Goal: Transaction & Acquisition: Purchase product/service

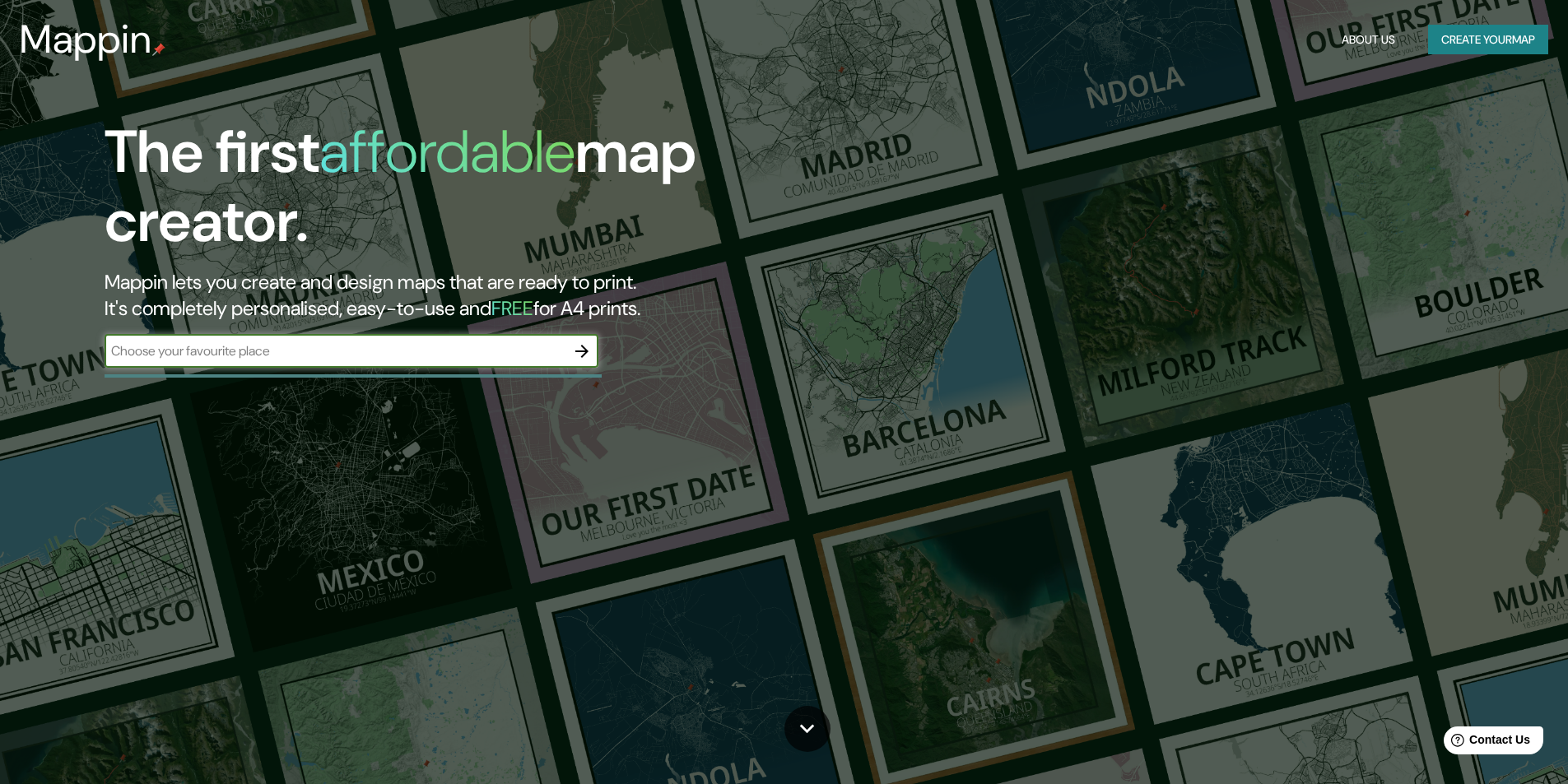
click at [196, 344] on input "text" at bounding box center [335, 351] width 461 height 19
type input "CENTRO DE CONVENCIONES [GEOGRAPHIC_DATA]"
click at [580, 352] on icon "button" at bounding box center [582, 352] width 20 height 20
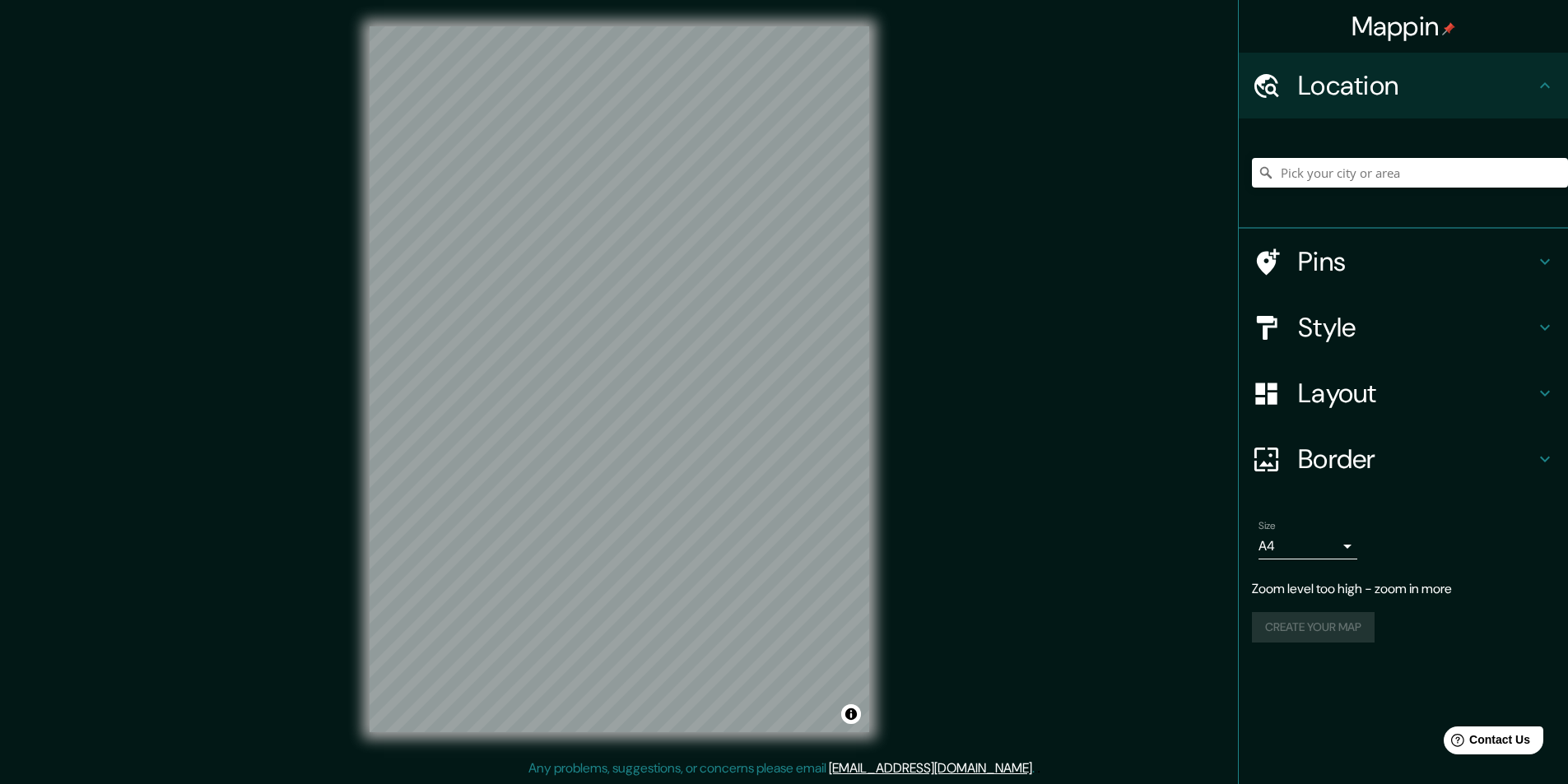
click at [1029, 305] on div "Mappin Location Pins Style Layout Border Choose a border. Hint : you can make l…" at bounding box center [784, 392] width 1568 height 785
click at [1059, 456] on div "Mappin Location Pins Style Layout Border Choose a border. Hint : you can make l…" at bounding box center [784, 392] width 1568 height 785
click at [1327, 183] on input "Pick your city or area" at bounding box center [1410, 172] width 316 height 29
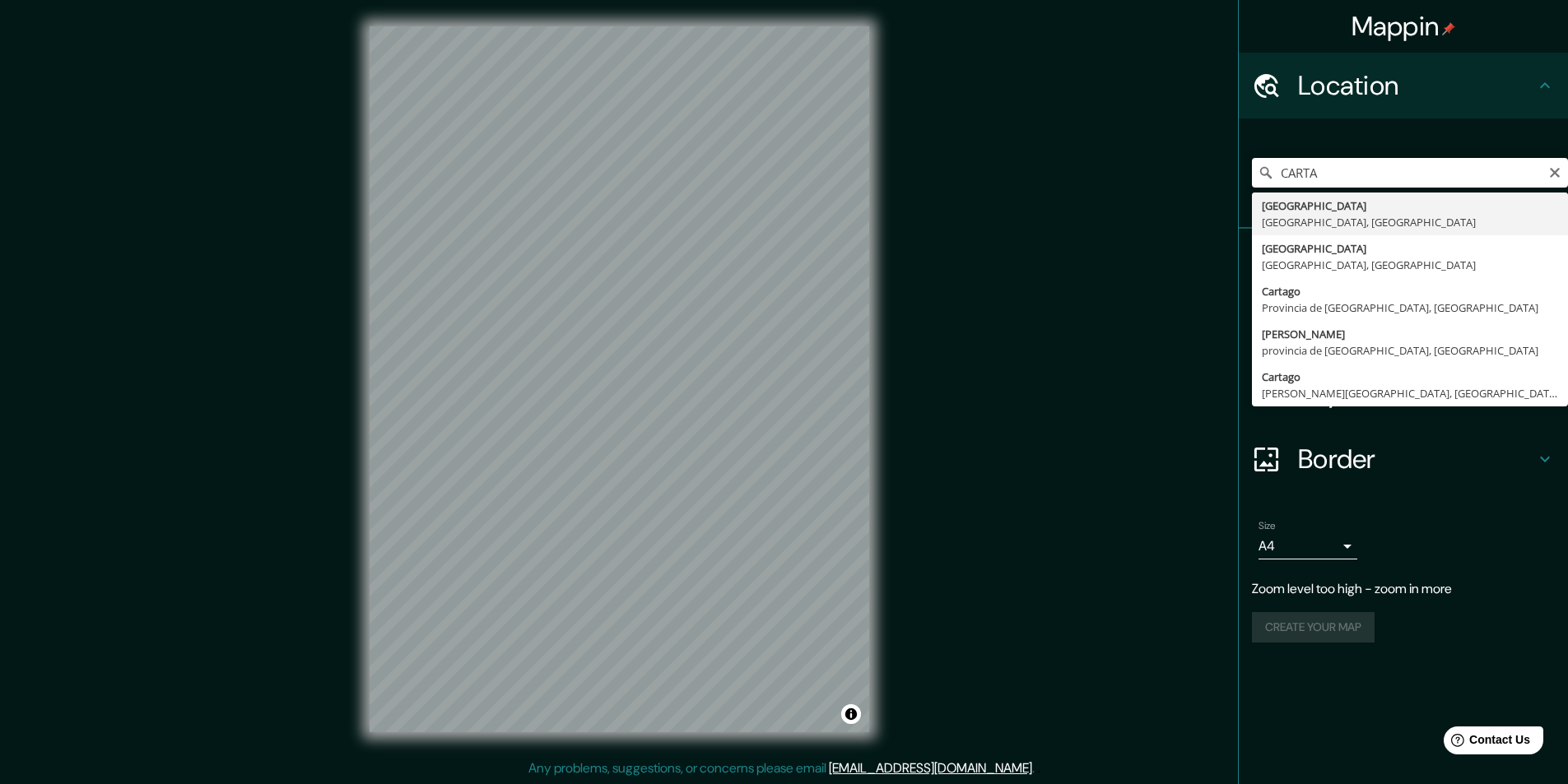
type input "[GEOGRAPHIC_DATA], [GEOGRAPHIC_DATA], [GEOGRAPHIC_DATA]"
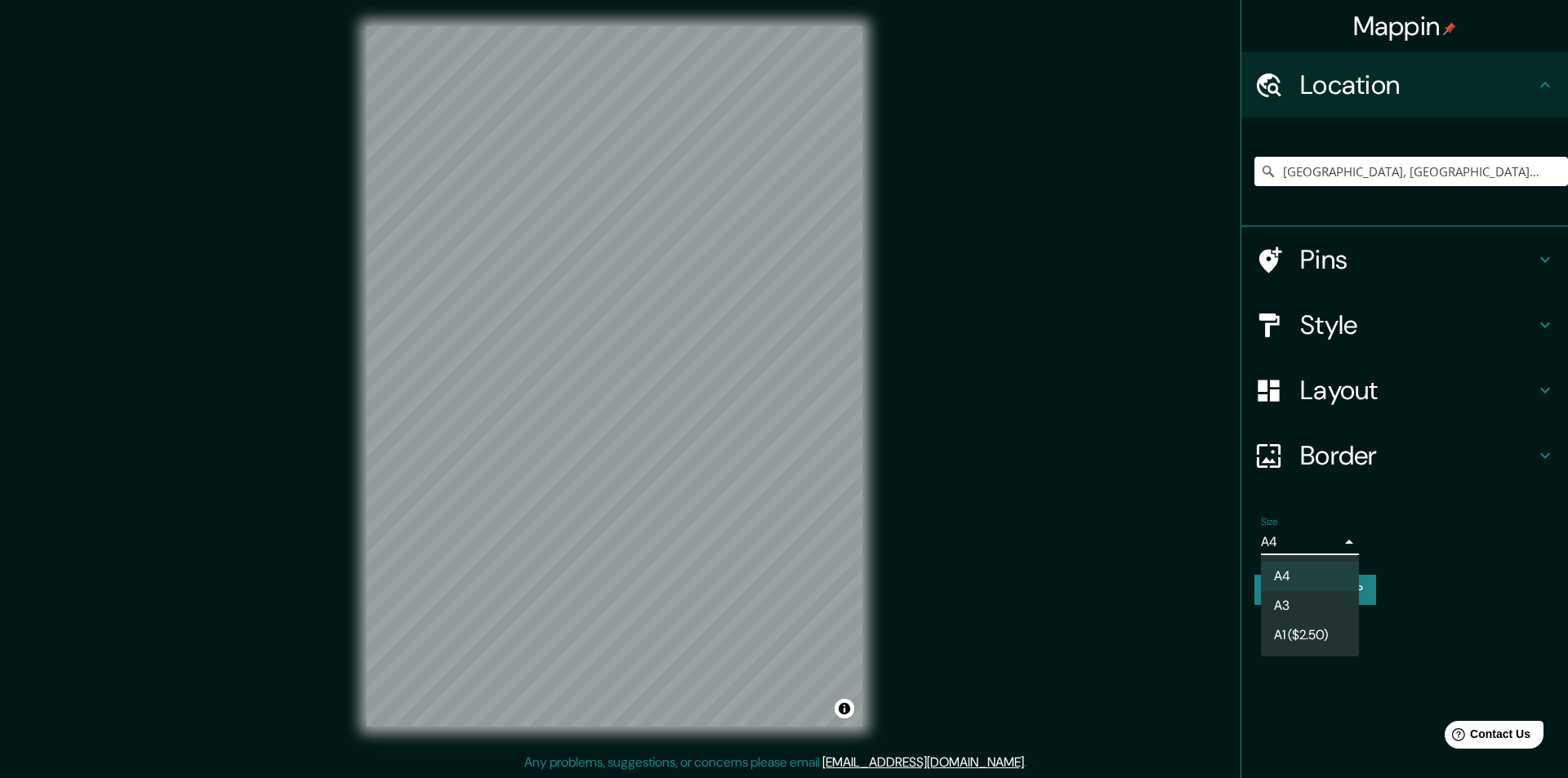
click at [1341, 540] on body "Mappin Location [GEOGRAPHIC_DATA], [GEOGRAPHIC_DATA], [GEOGRAPHIC_DATA] Pins St…" at bounding box center [784, 389] width 1568 height 778
click at [1310, 596] on li "A3" at bounding box center [1309, 605] width 98 height 29
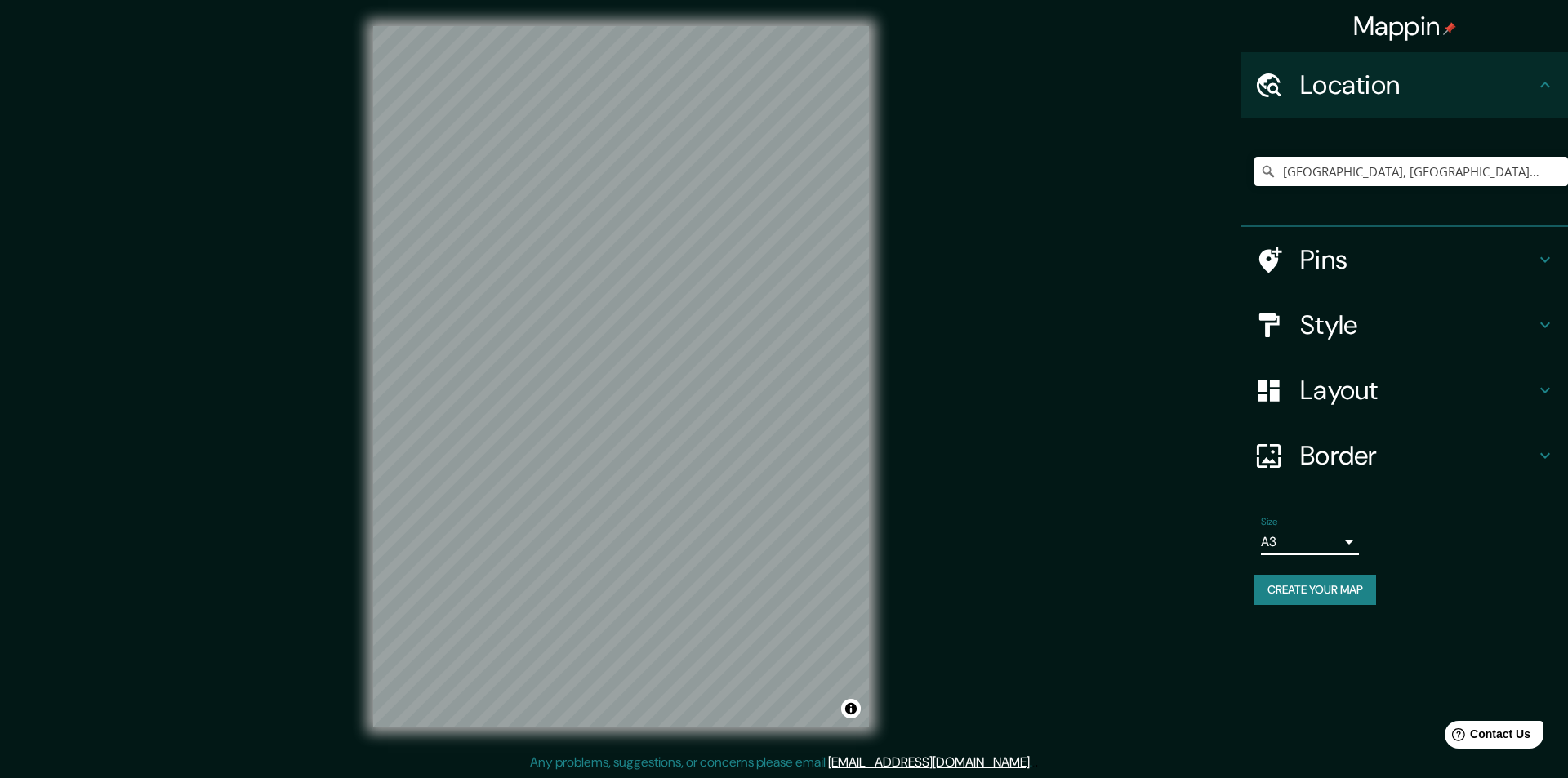
click at [1315, 545] on body "Mappin Location [GEOGRAPHIC_DATA], [GEOGRAPHIC_DATA], [GEOGRAPHIC_DATA] Pins St…" at bounding box center [784, 389] width 1568 height 778
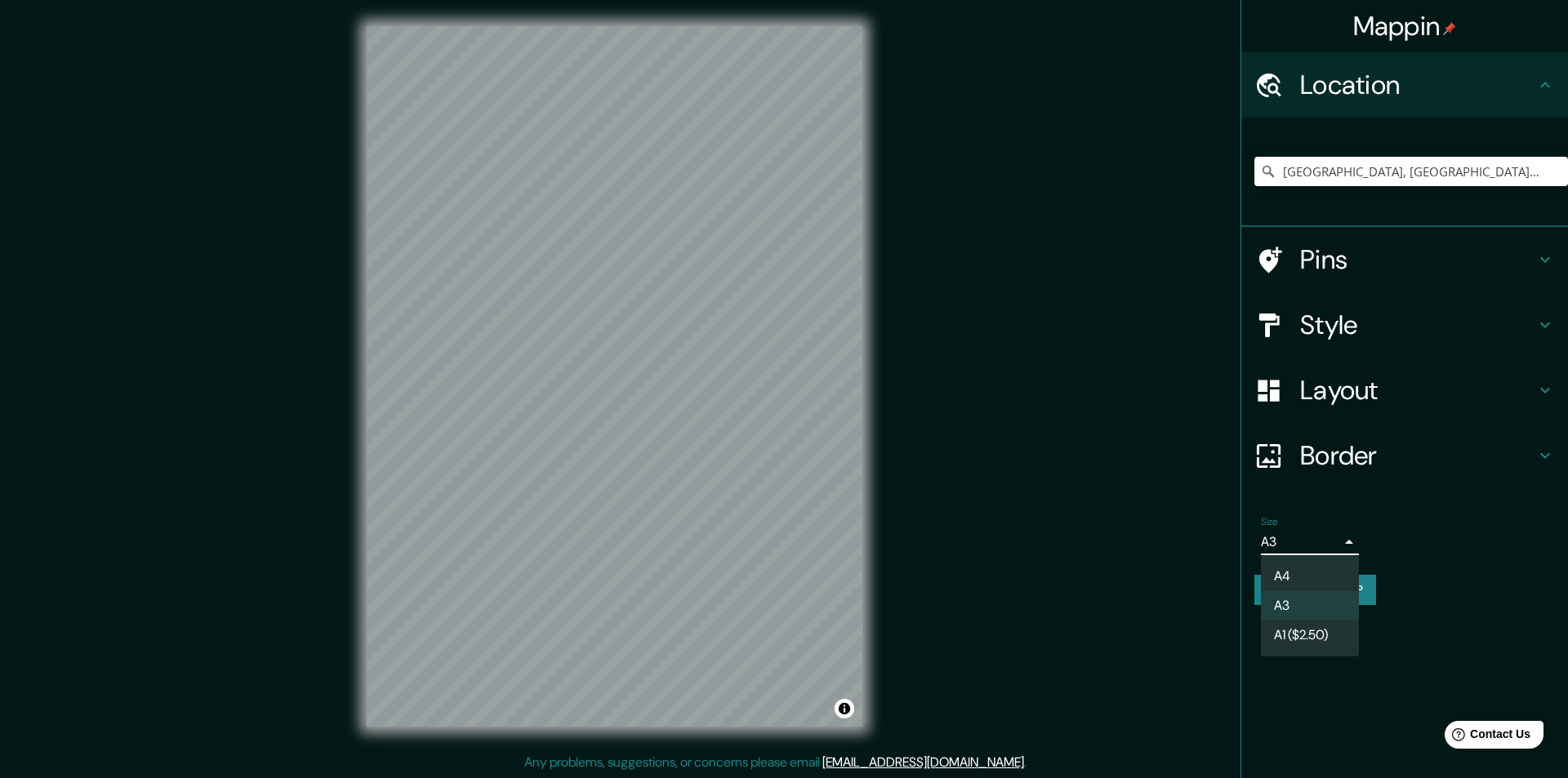
click at [1281, 586] on li "A4" at bounding box center [1309, 576] width 98 height 29
type input "single"
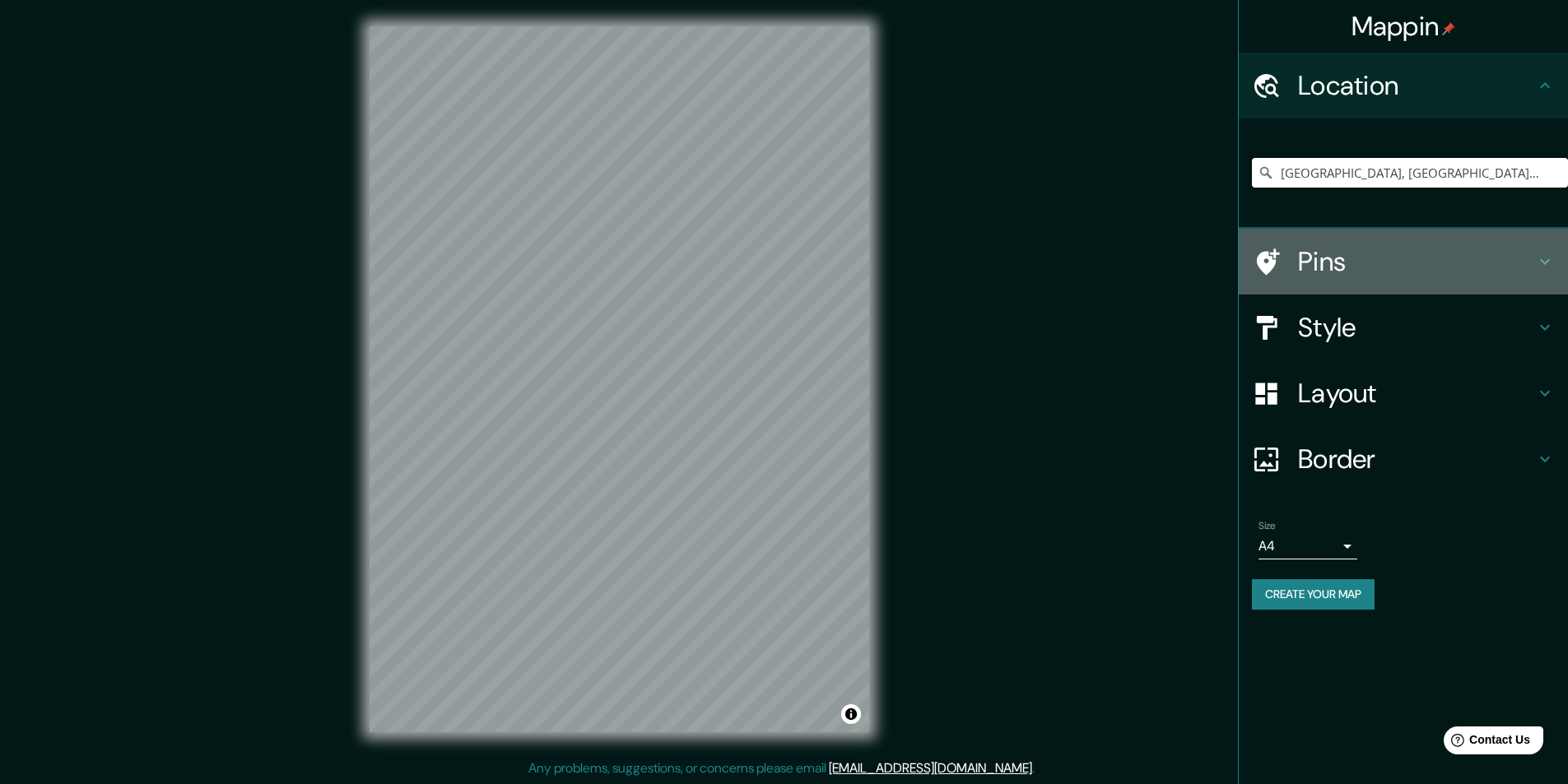
click at [1544, 255] on icon at bounding box center [1545, 262] width 20 height 20
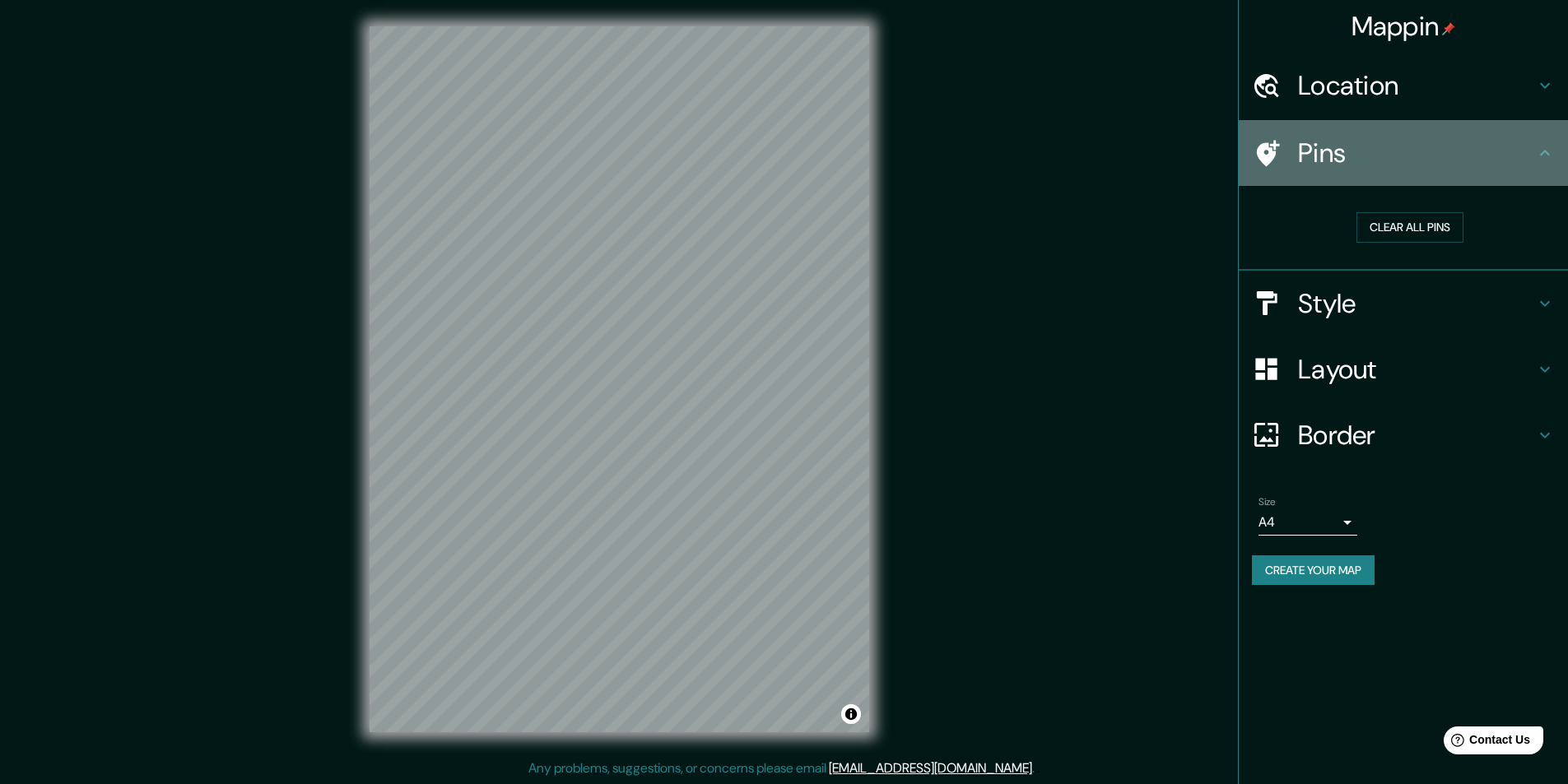
click at [1547, 158] on icon at bounding box center [1545, 153] width 20 height 20
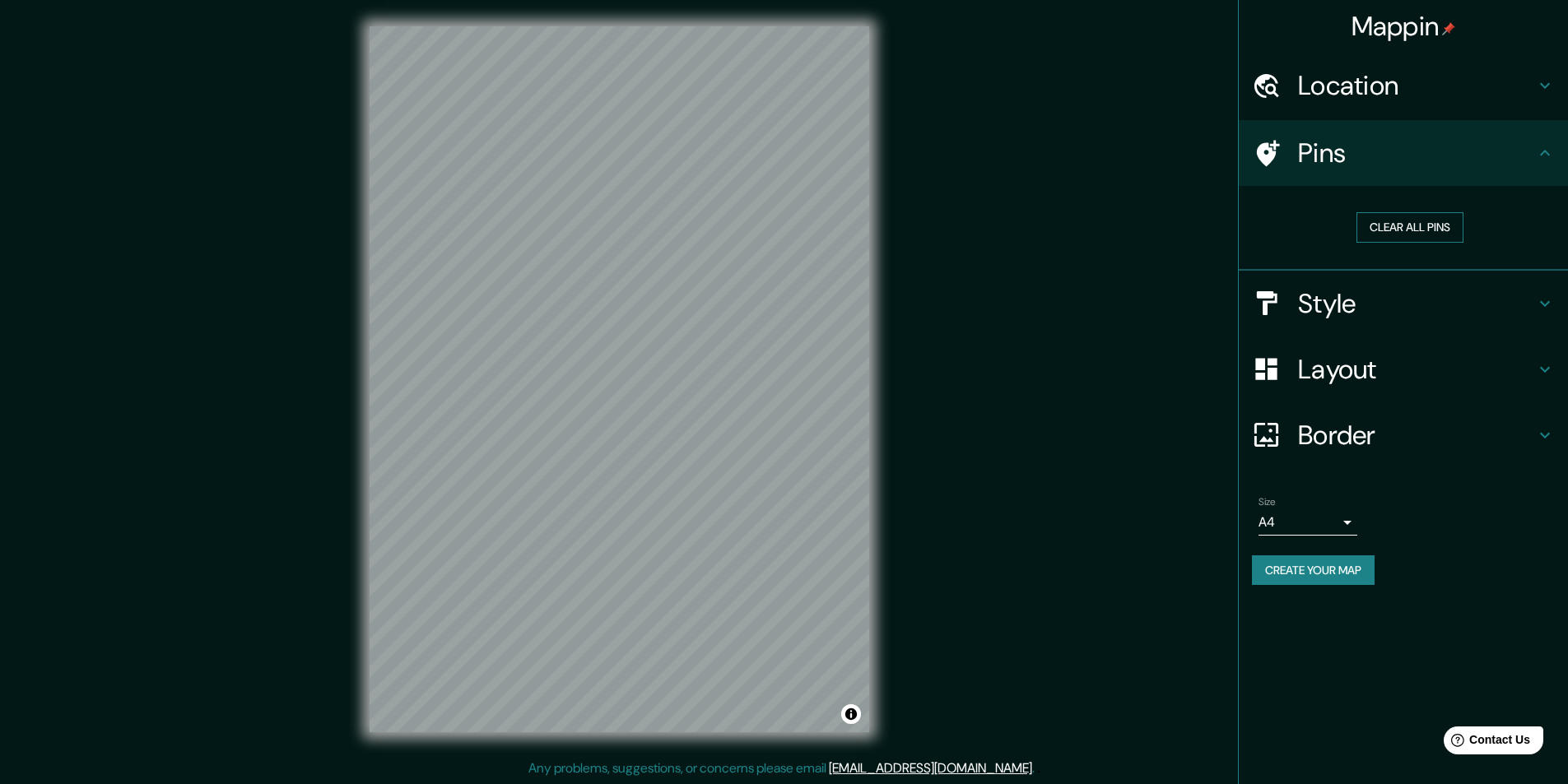
click at [1394, 231] on button "Clear all pins" at bounding box center [1410, 227] width 107 height 30
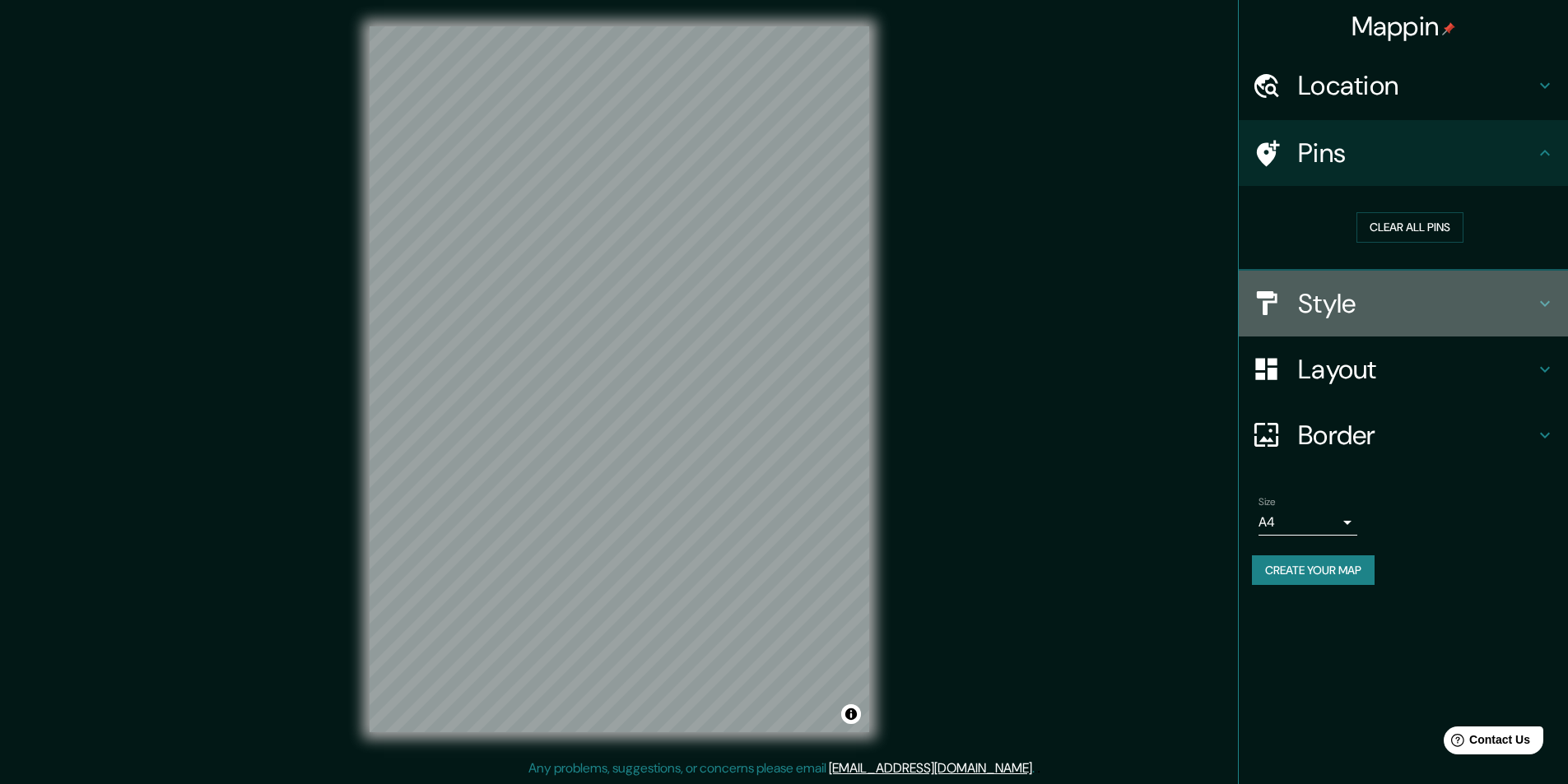
click at [1540, 297] on icon at bounding box center [1545, 304] width 20 height 20
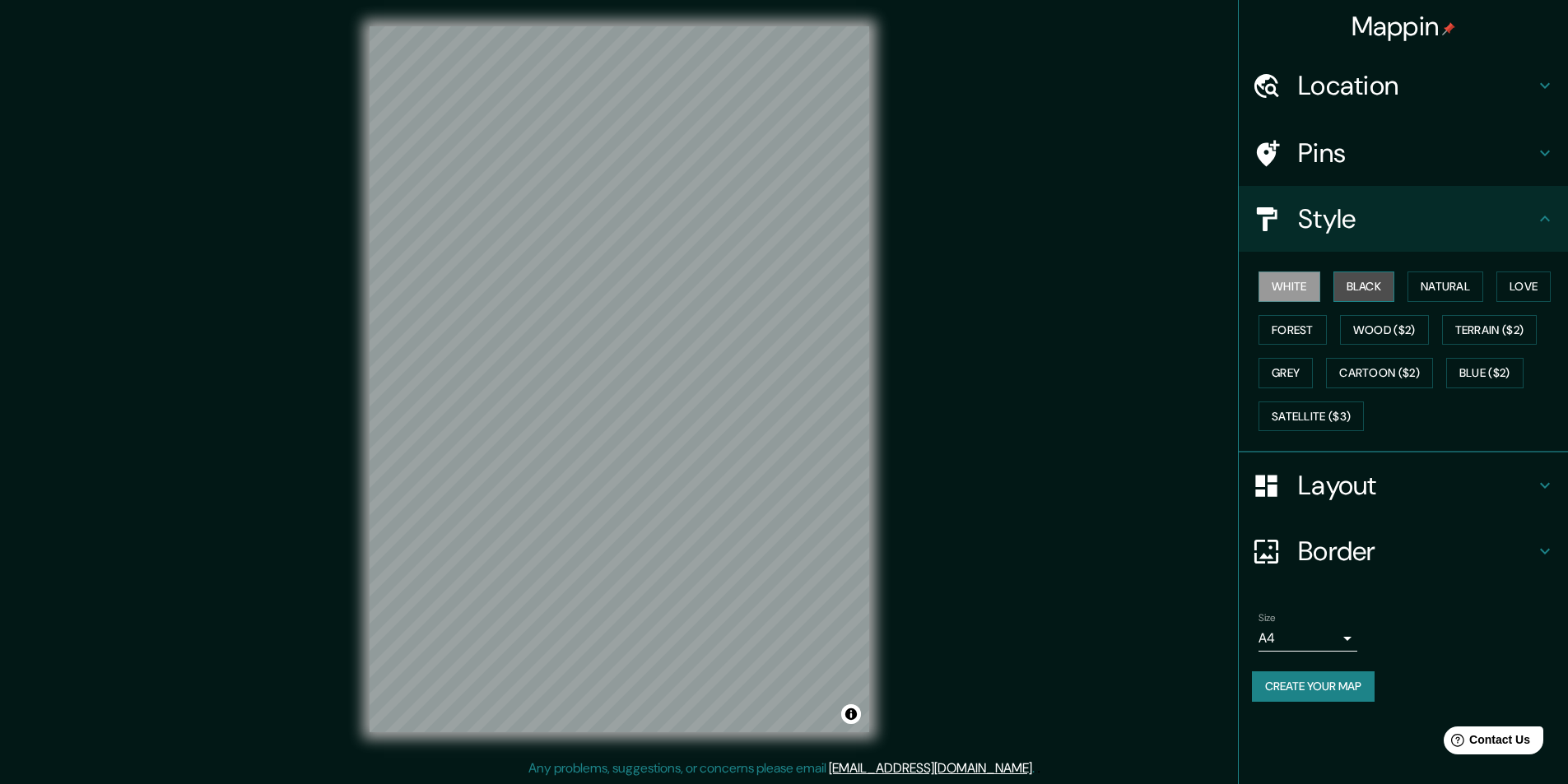
click at [1374, 283] on button "Black" at bounding box center [1364, 286] width 62 height 30
click at [1432, 288] on button "Natural" at bounding box center [1445, 286] width 76 height 30
click at [1534, 287] on button "Love" at bounding box center [1523, 286] width 54 height 30
click at [1315, 326] on button "Forest" at bounding box center [1293, 330] width 69 height 30
click at [1301, 372] on button "Grey" at bounding box center [1286, 373] width 54 height 30
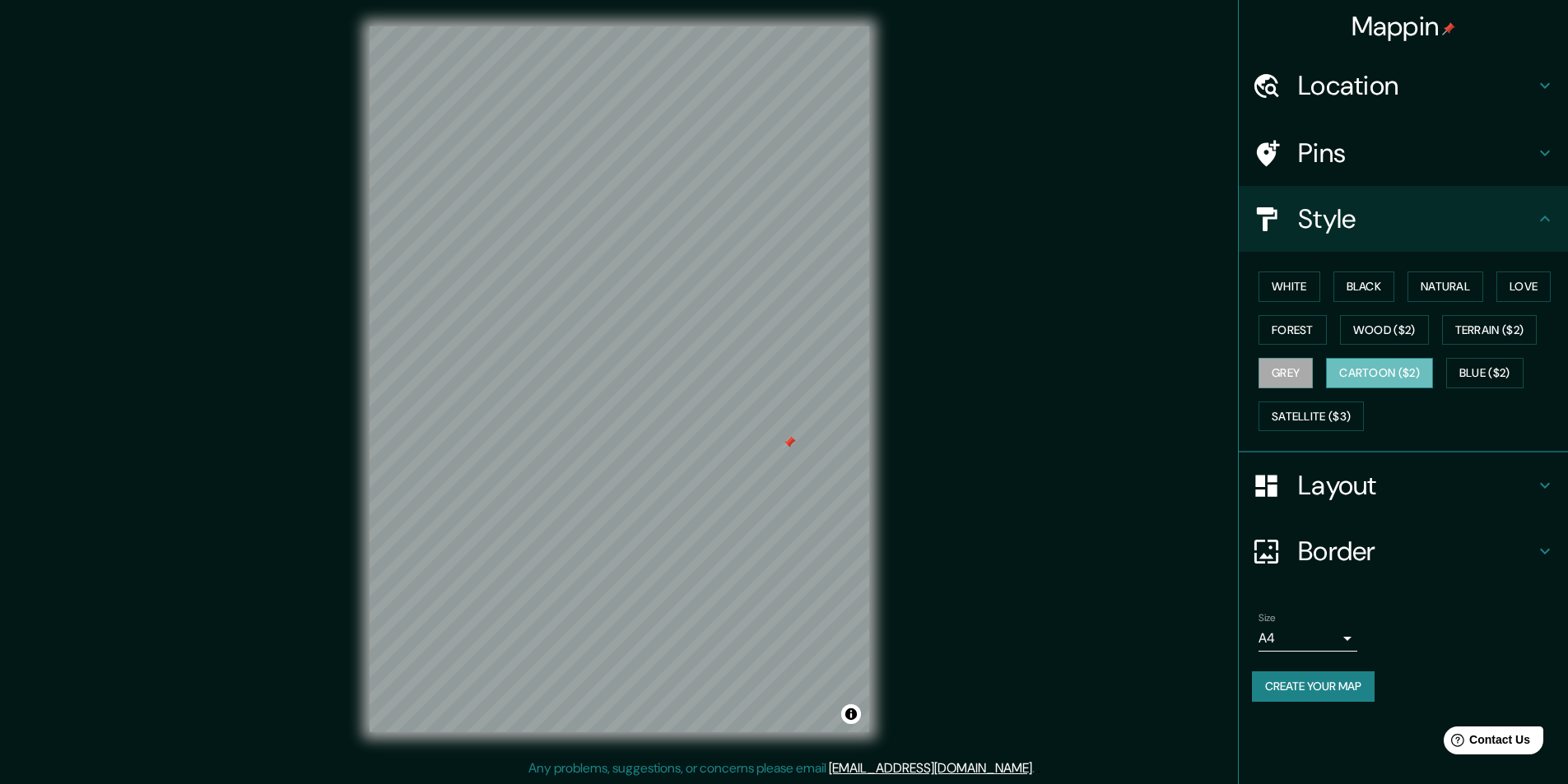
click at [1368, 377] on button "Cartoon ($2)" at bounding box center [1379, 373] width 107 height 30
click at [1389, 333] on button "Wood ($2)" at bounding box center [1384, 330] width 89 height 30
click at [1491, 312] on div "White Black Natural Love Forest Wood ($2) Terrain ($2) Grey Cartoon ($2) Blue (…" at bounding box center [1410, 351] width 316 height 173
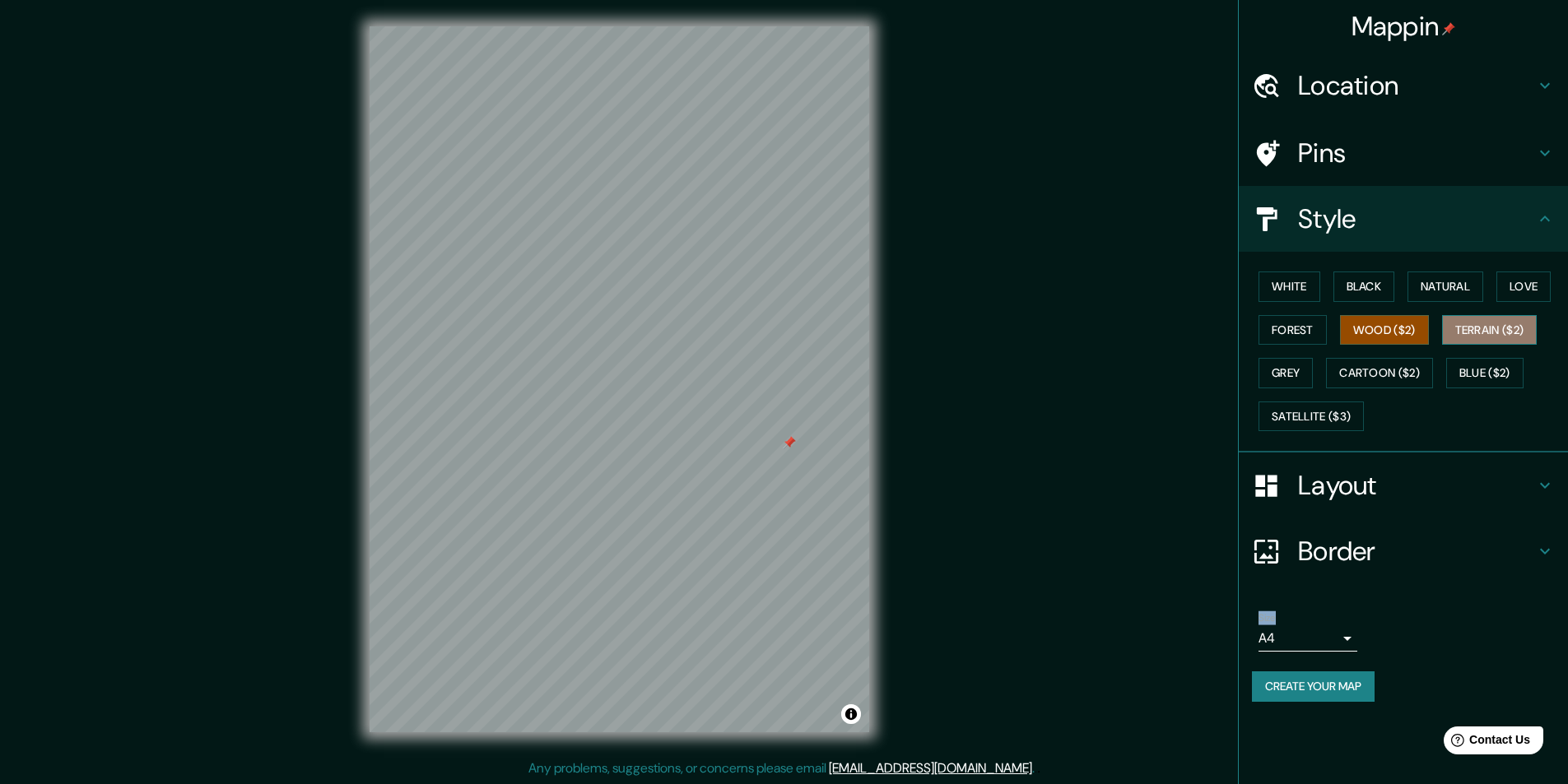
click at [1479, 331] on button "Terrain ($2)" at bounding box center [1489, 330] width 95 height 30
click at [1532, 416] on div "White Black Natural Love Forest Wood ($2) Terrain ($2) Grey Cartoon ($2) Blue (…" at bounding box center [1410, 351] width 316 height 173
click at [1485, 372] on button "Blue ($2)" at bounding box center [1484, 373] width 78 height 30
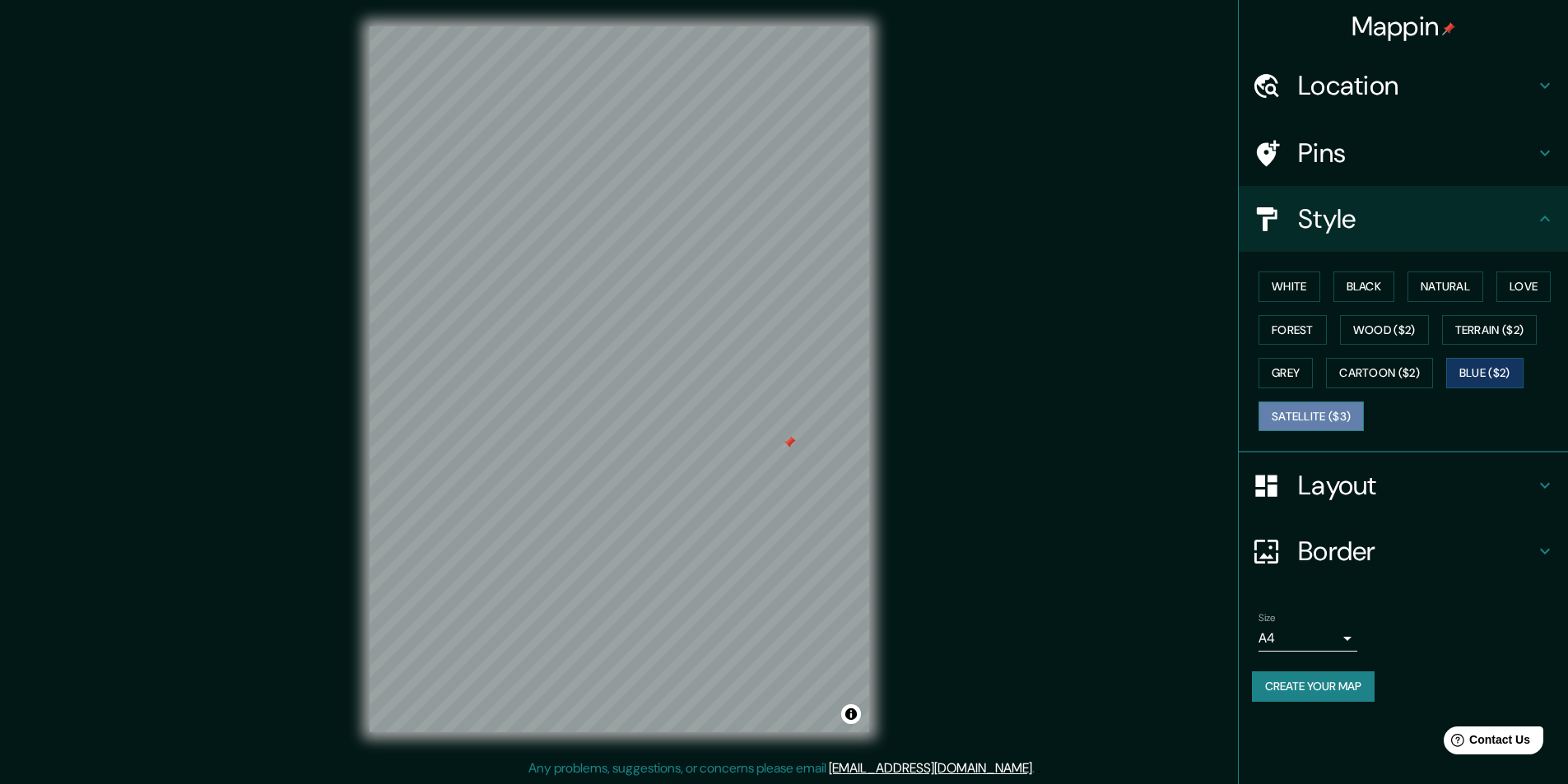
click at [1326, 415] on button "Satellite ($3)" at bounding box center [1312, 417] width 105 height 30
click at [1310, 288] on button "White" at bounding box center [1290, 286] width 62 height 30
click at [1439, 291] on button "Natural" at bounding box center [1445, 286] width 76 height 30
click at [1541, 281] on button "Love" at bounding box center [1523, 286] width 54 height 30
click at [1399, 296] on div "White Black Natural Love Forest Wood ($2) Terrain ($2) Grey Cartoon ($2) Blue (…" at bounding box center [1410, 351] width 316 height 173
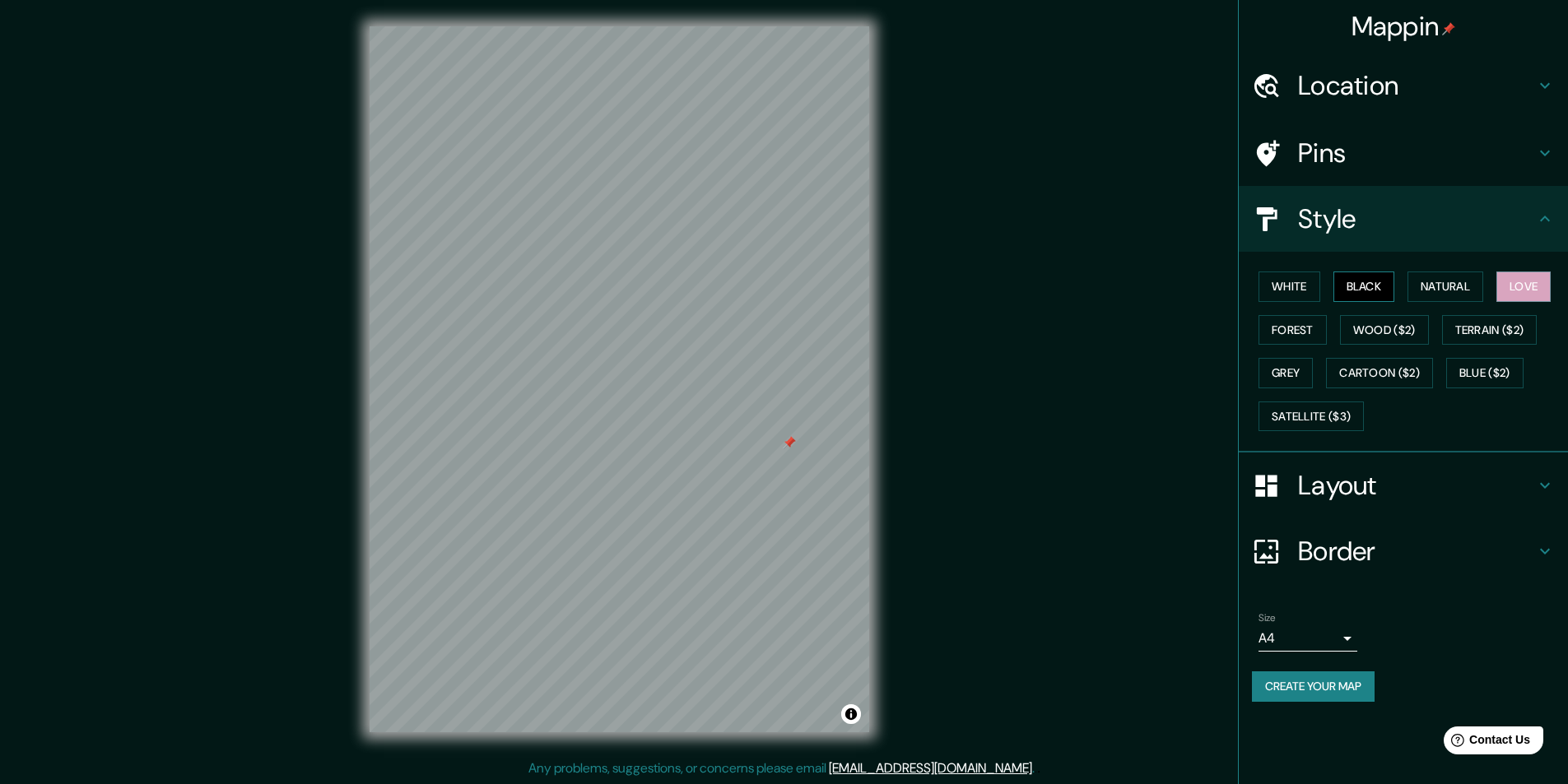
click at [1376, 294] on button "Black" at bounding box center [1364, 286] width 62 height 30
click at [1312, 327] on button "Forest" at bounding box center [1293, 330] width 69 height 30
click at [1378, 277] on button "Black" at bounding box center [1364, 286] width 62 height 30
click at [1321, 279] on button "White" at bounding box center [1290, 286] width 62 height 30
click at [1484, 300] on button "Natural" at bounding box center [1445, 286] width 76 height 30
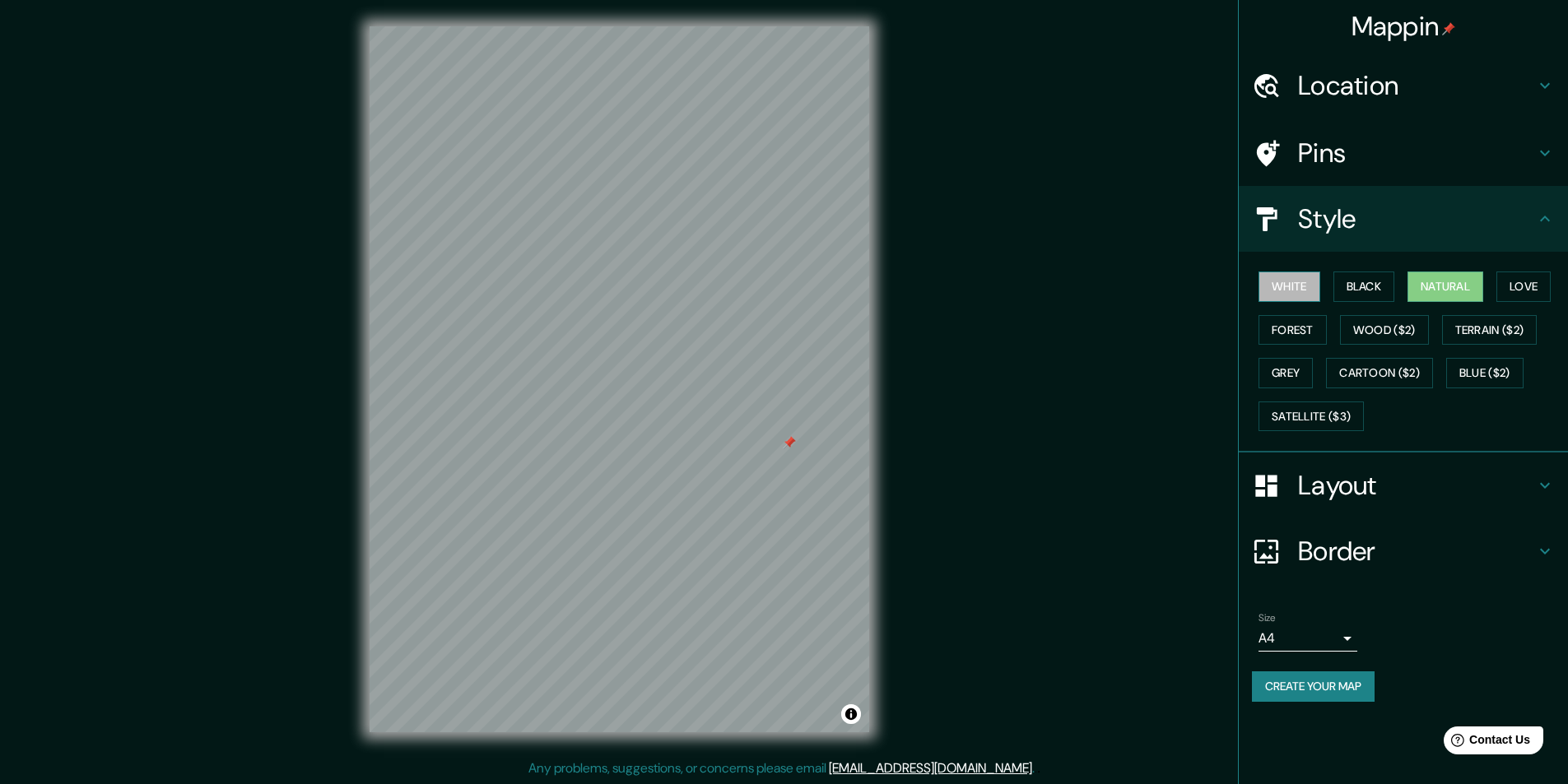
click at [1317, 288] on button "White" at bounding box center [1290, 286] width 62 height 30
click at [1467, 480] on h4 "Layout" at bounding box center [1417, 485] width 237 height 33
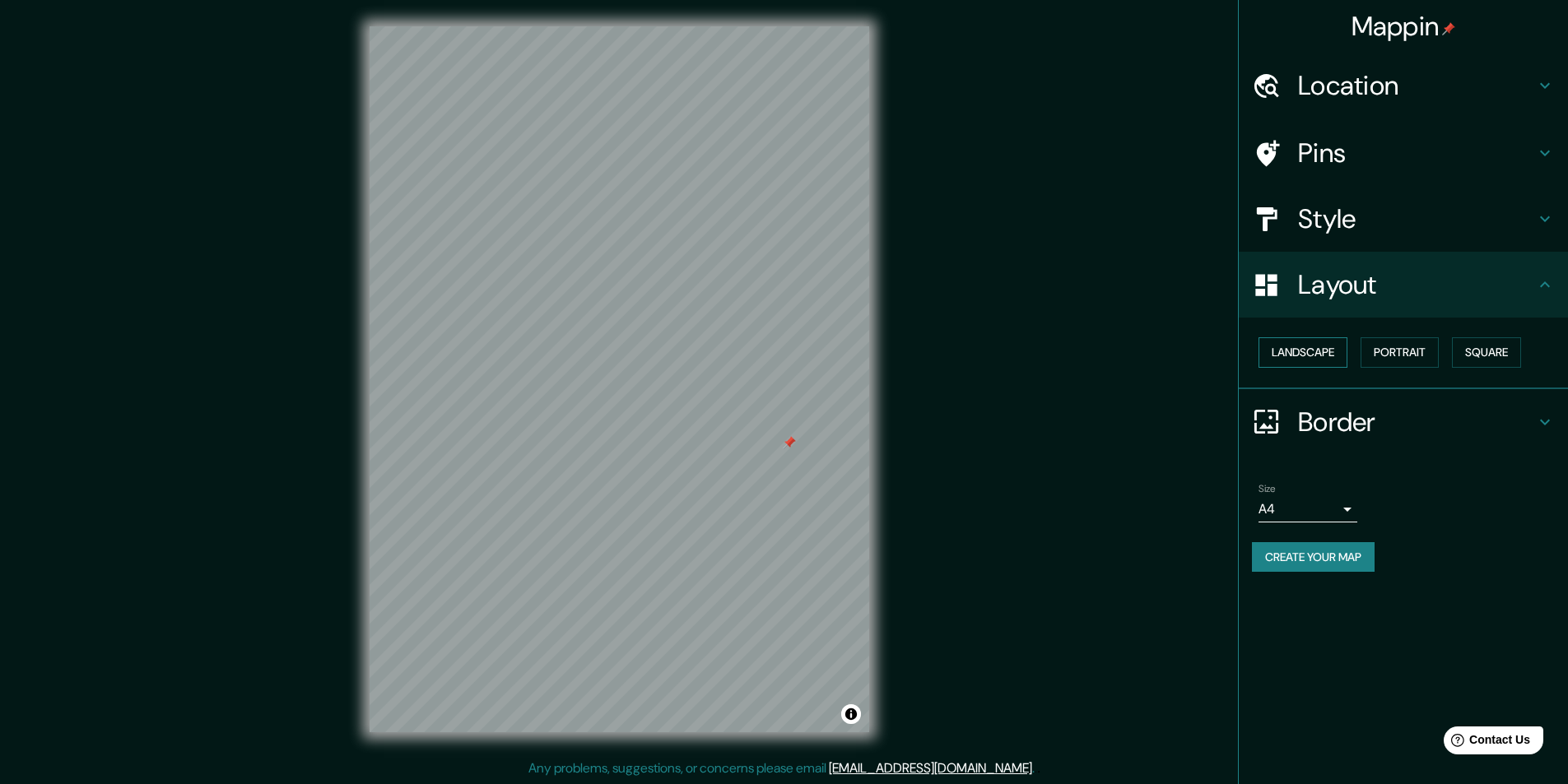
click at [1268, 362] on button "Landscape" at bounding box center [1303, 352] width 89 height 30
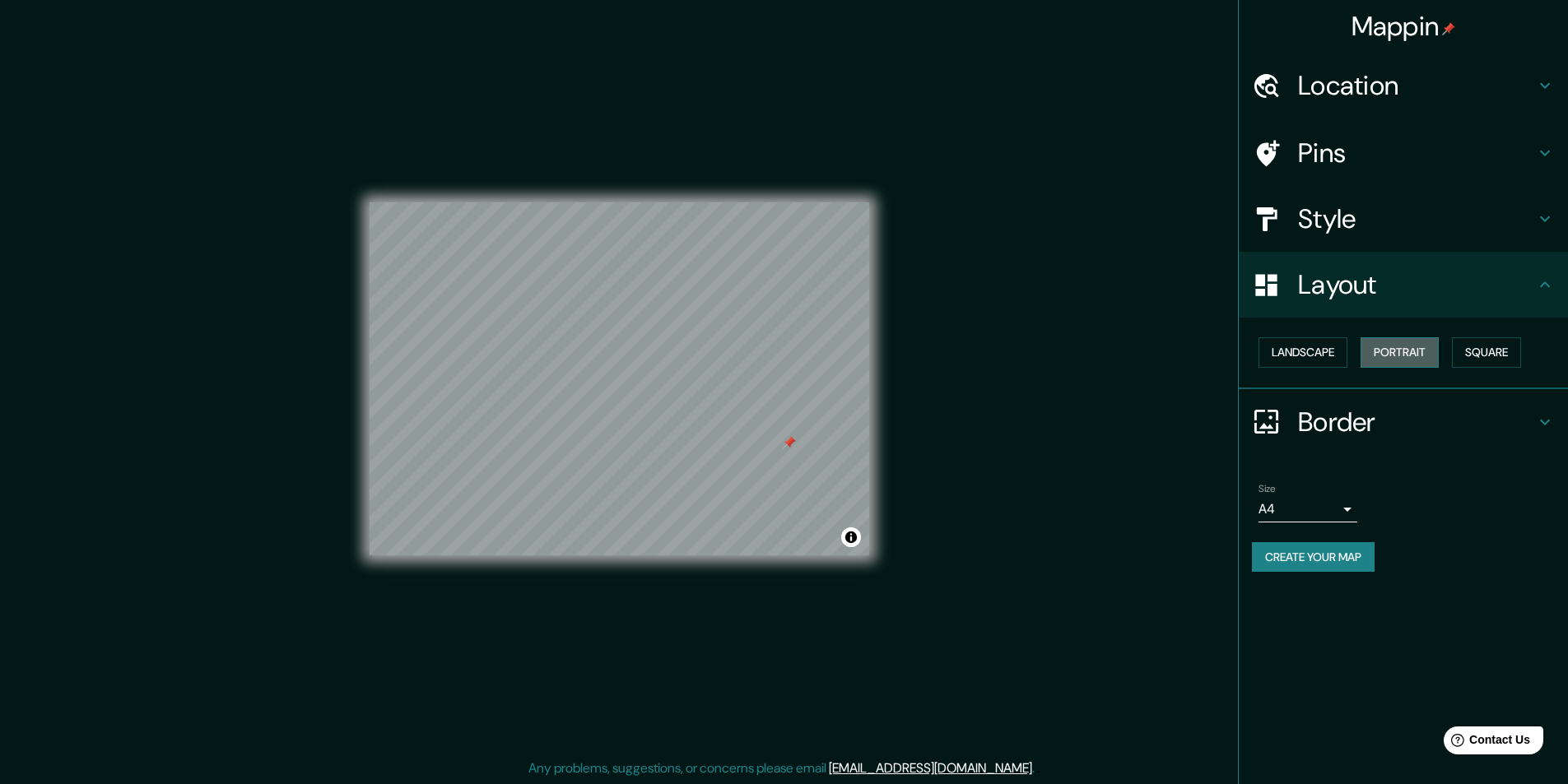
click at [1418, 352] on button "Portrait" at bounding box center [1400, 352] width 79 height 30
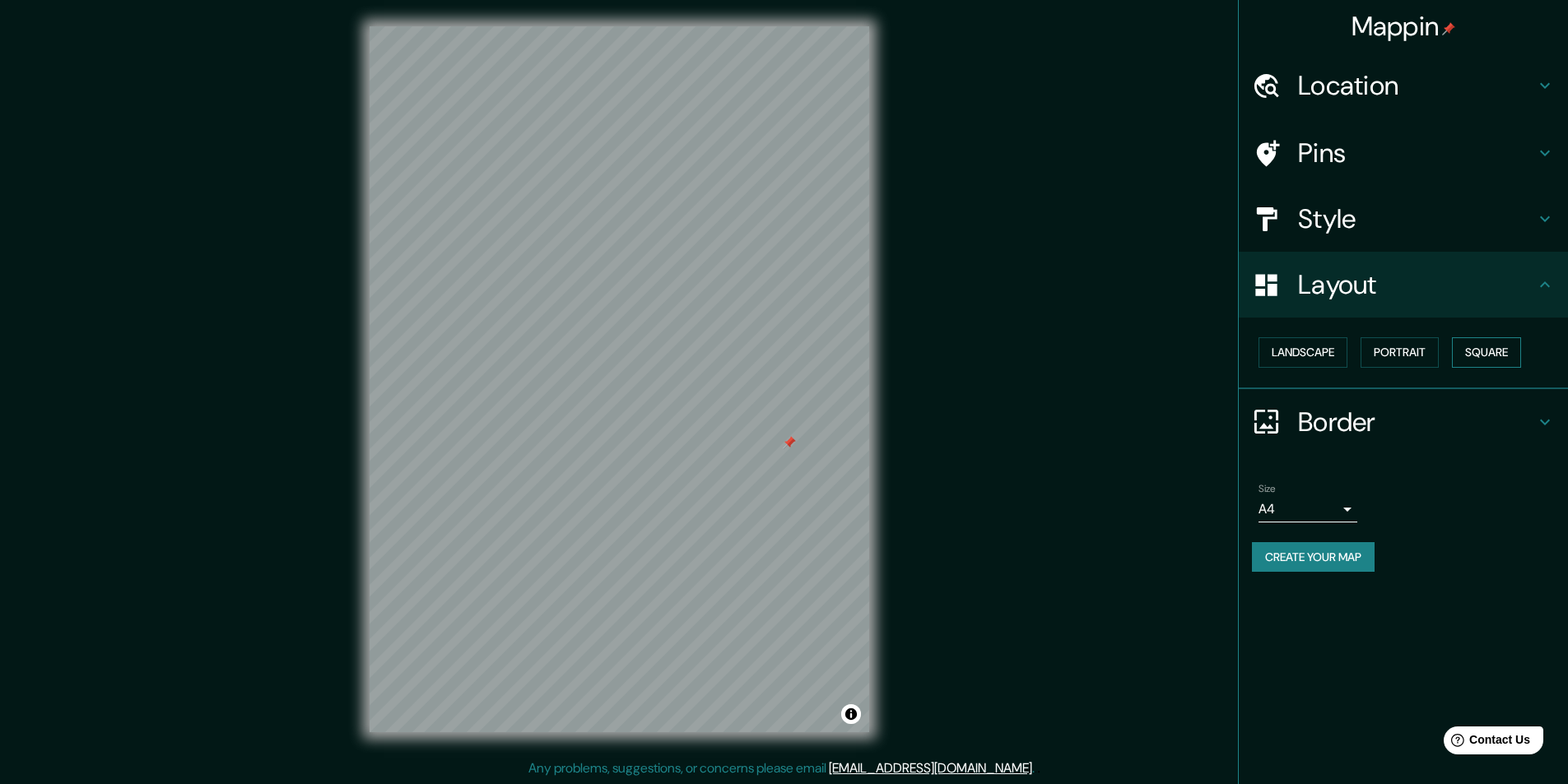
click at [1491, 360] on button "Square" at bounding box center [1486, 352] width 69 height 30
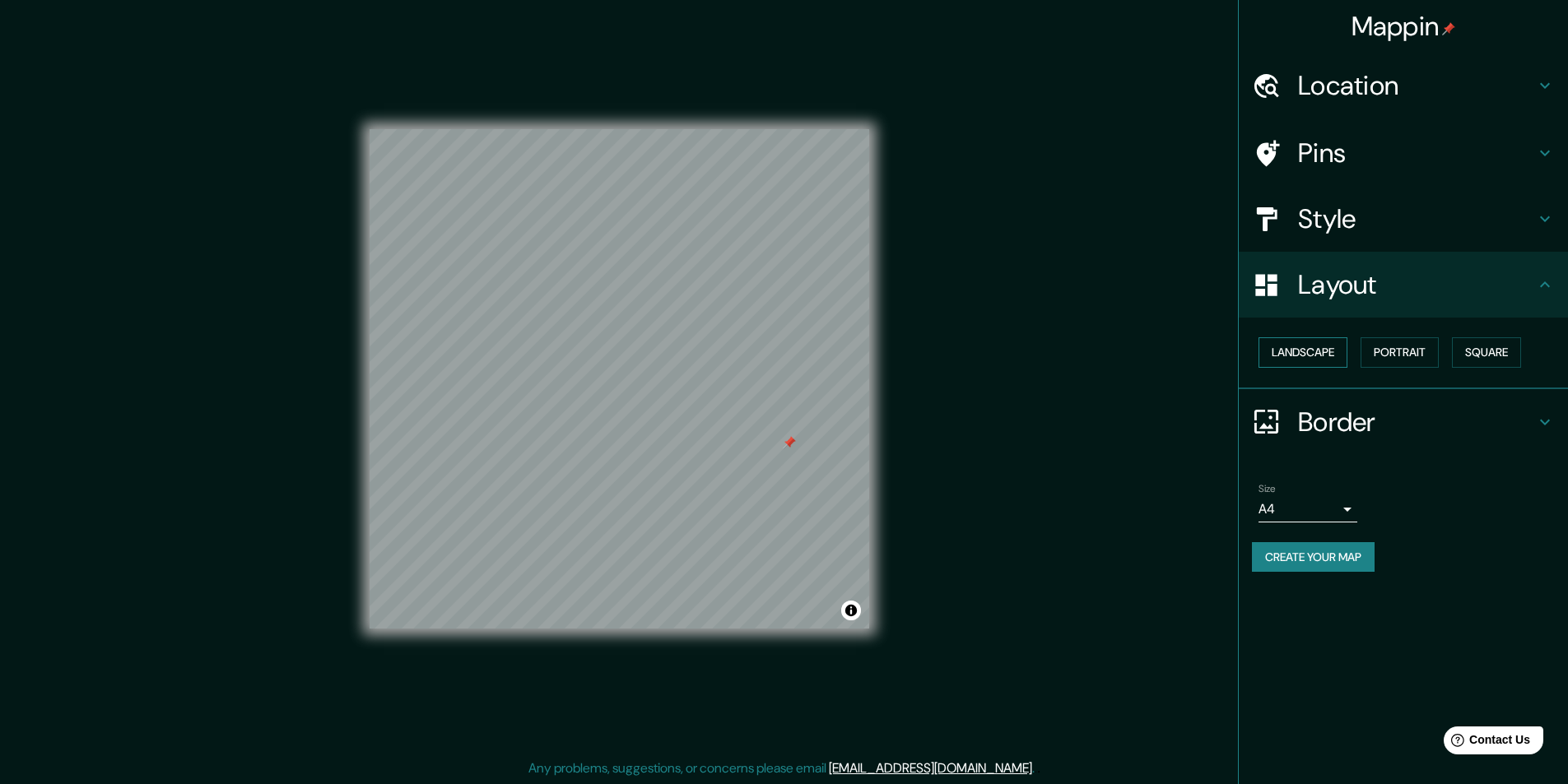
click at [1291, 361] on button "Landscape" at bounding box center [1303, 352] width 89 height 30
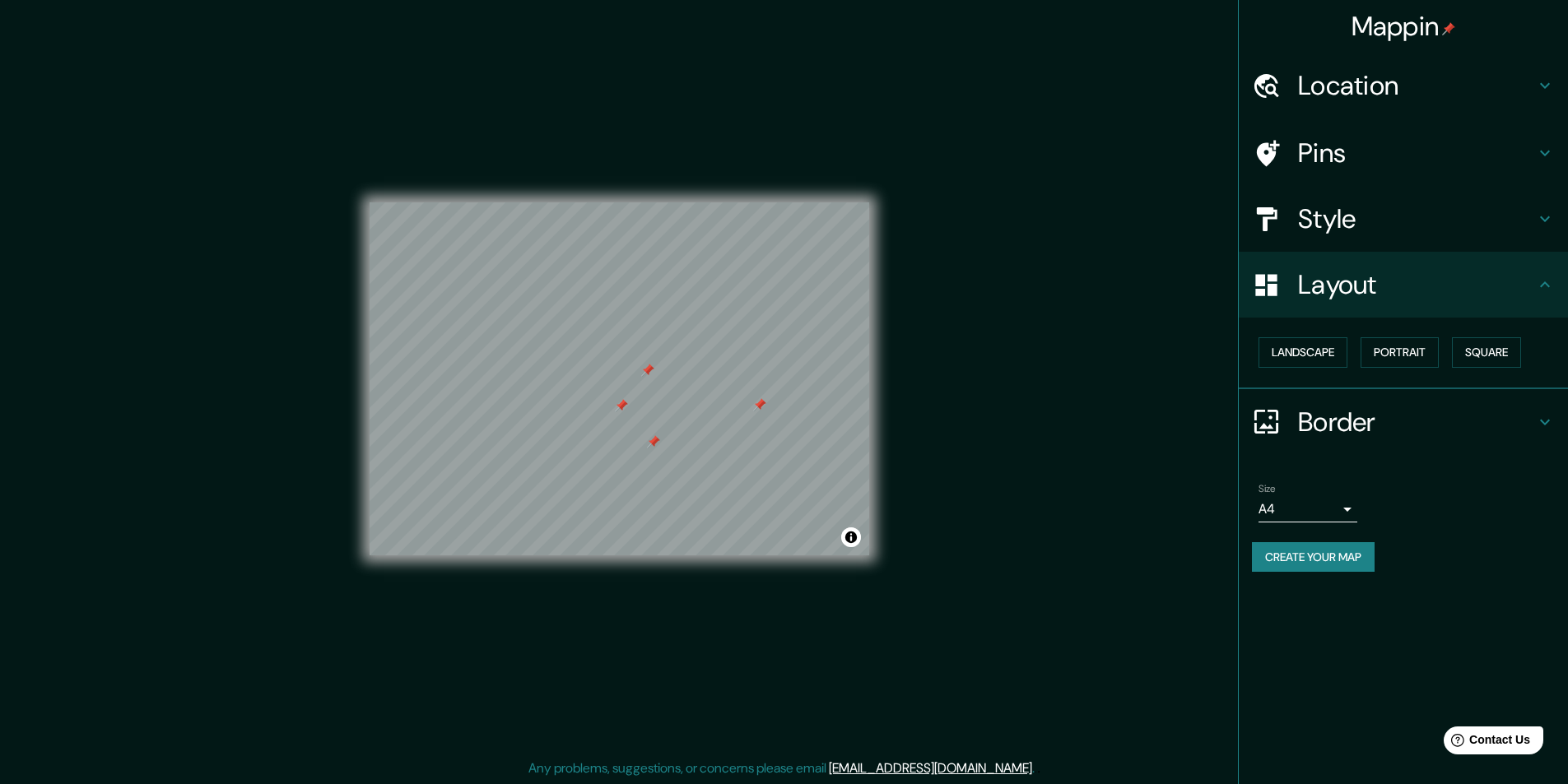
click at [1334, 161] on h4 "Pins" at bounding box center [1417, 153] width 237 height 33
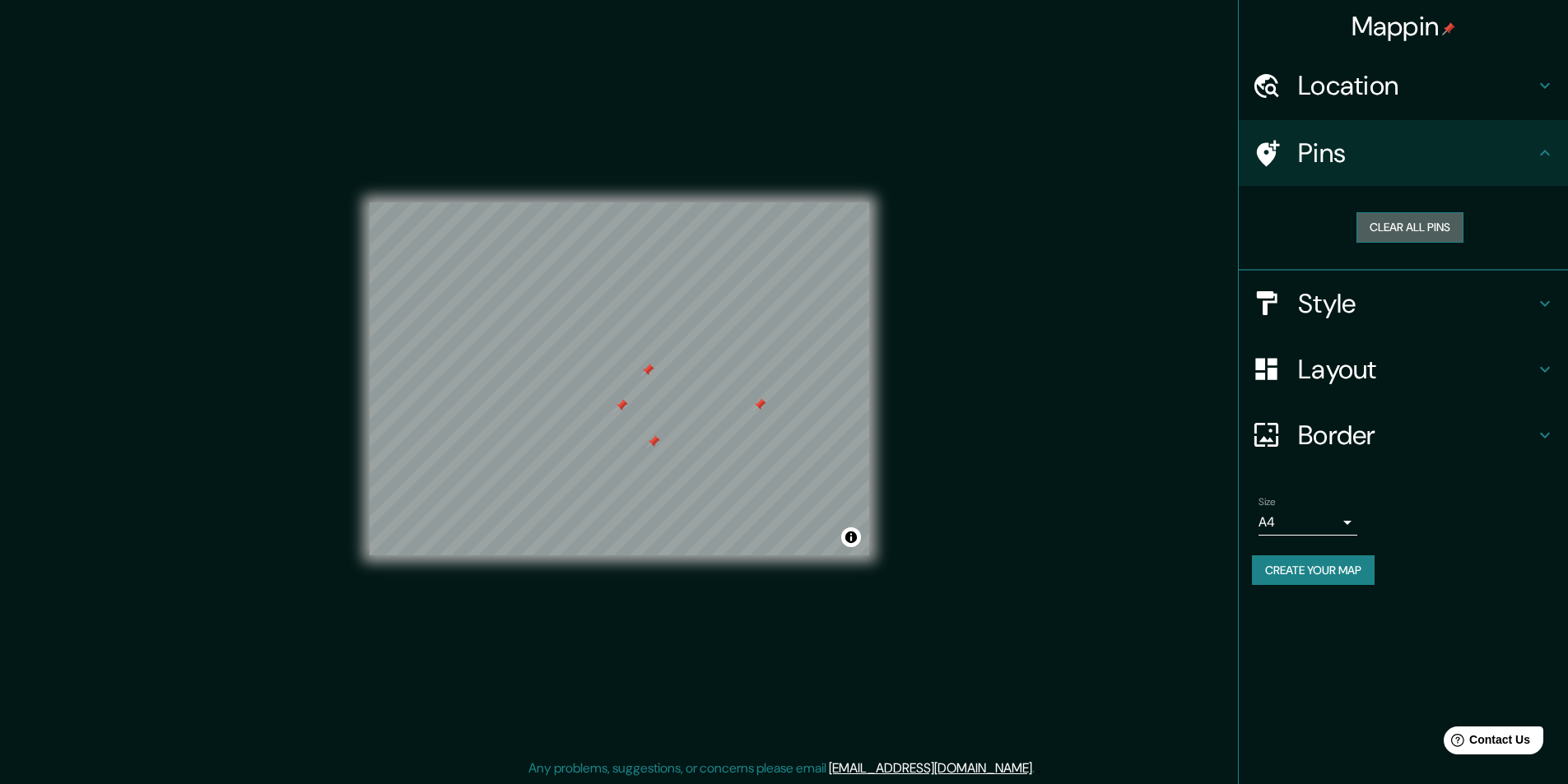
click at [1417, 231] on button "Clear all pins" at bounding box center [1410, 227] width 107 height 30
click at [849, 538] on button "Toggle attribution" at bounding box center [851, 538] width 20 height 20
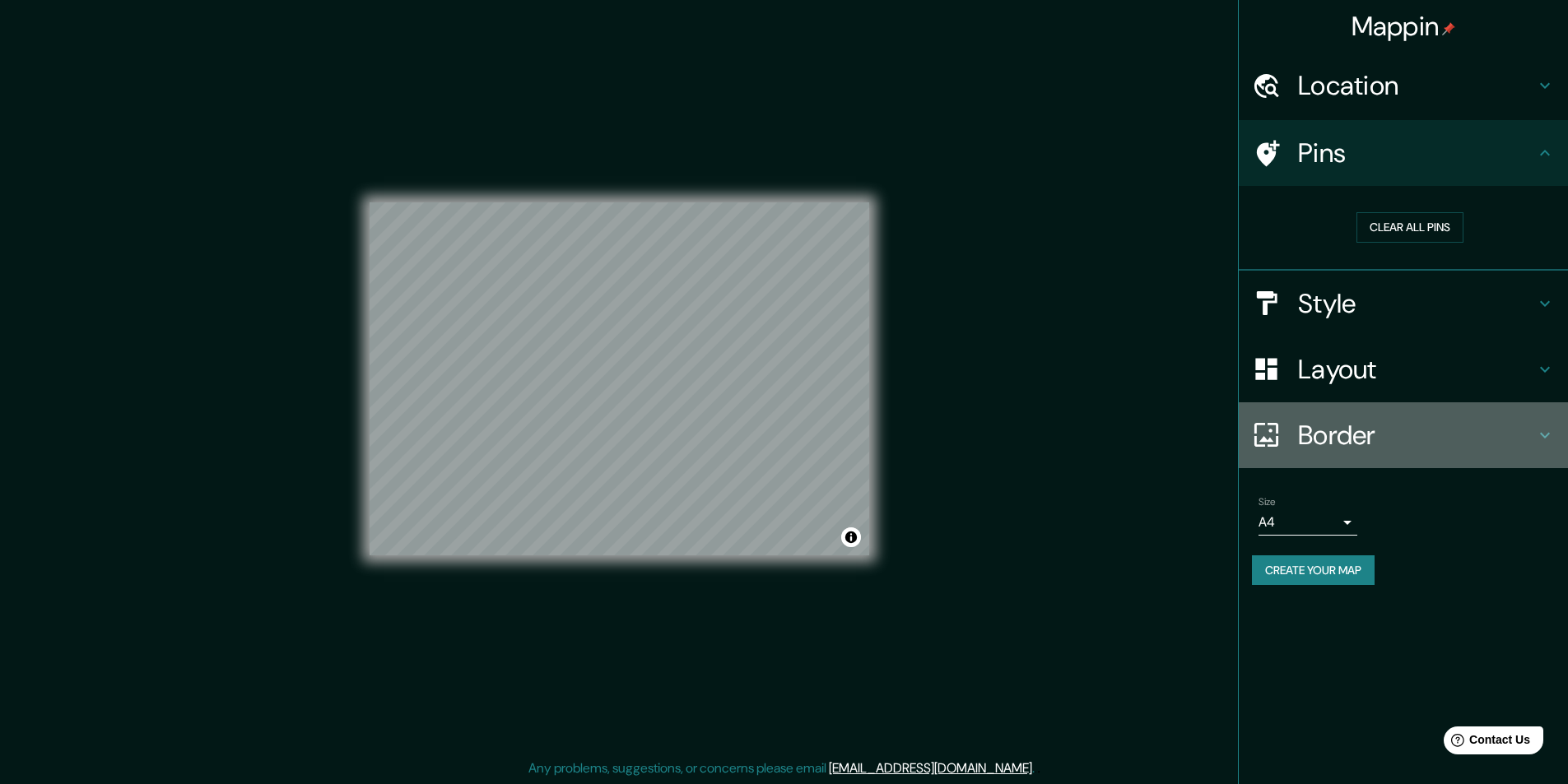
click at [1487, 420] on h4 "Border" at bounding box center [1417, 435] width 237 height 33
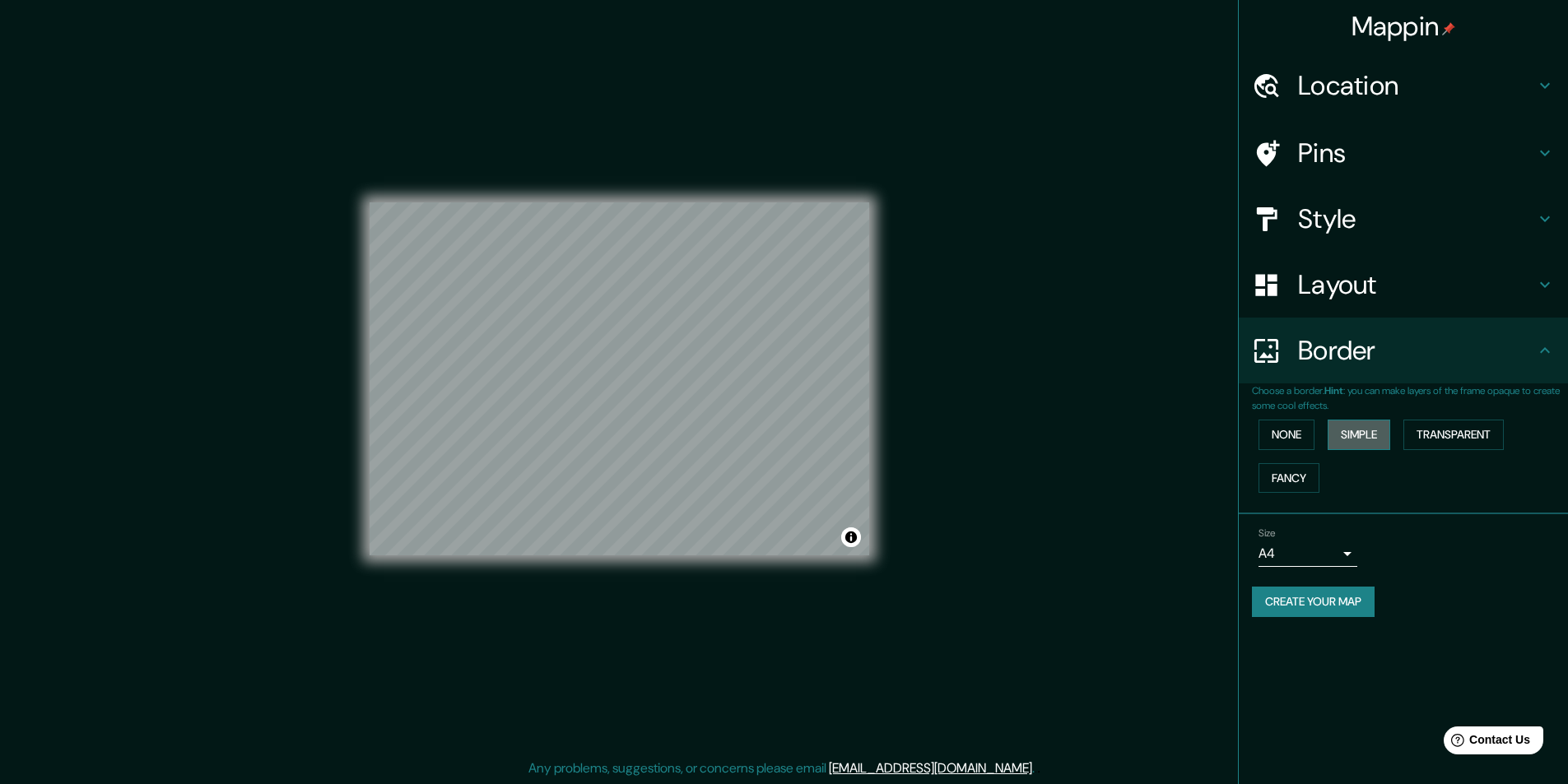
click at [1357, 431] on button "Simple" at bounding box center [1358, 435] width 63 height 30
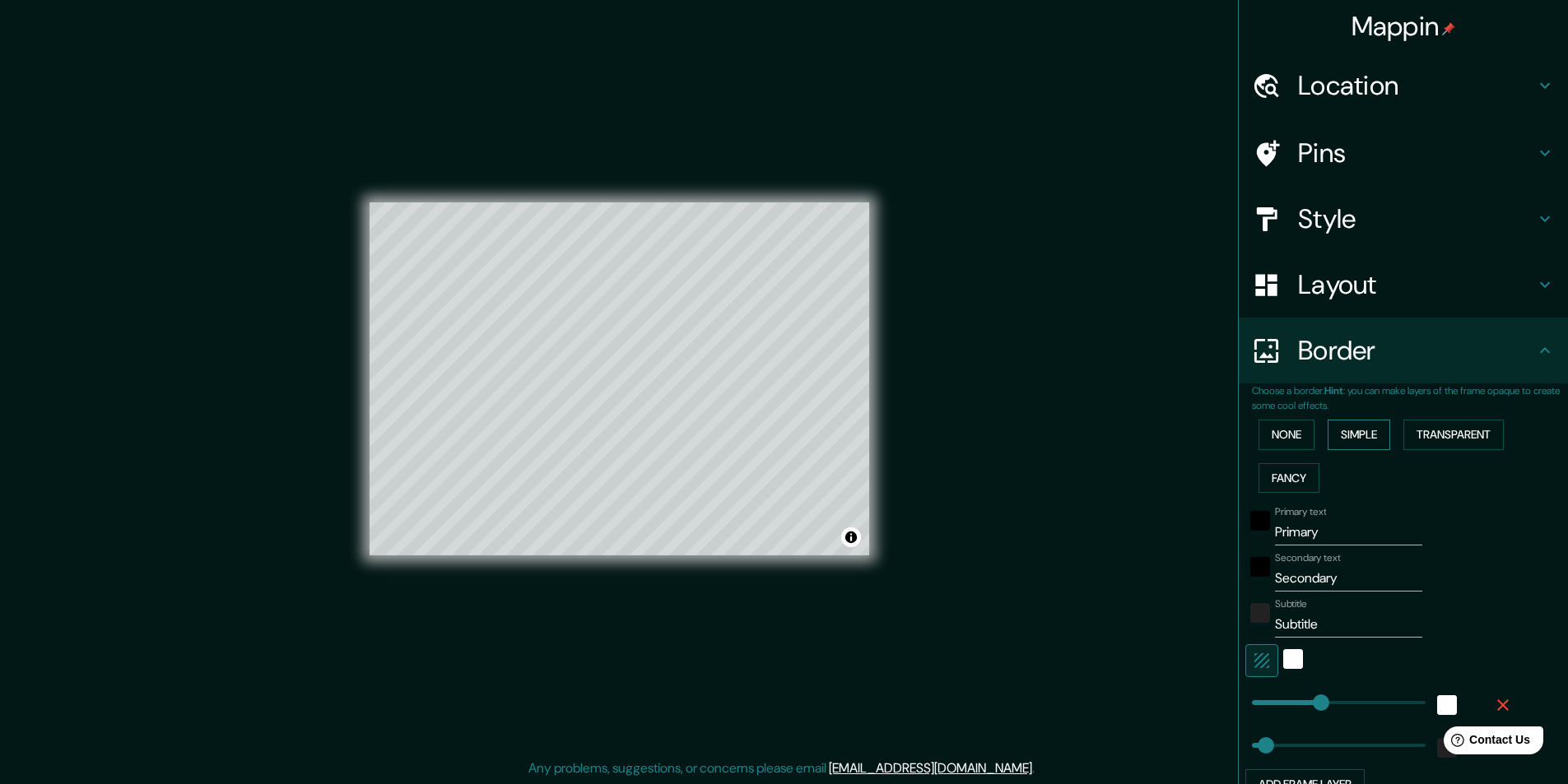
click at [1357, 431] on button "Simple" at bounding box center [1358, 435] width 63 height 30
type input "243"
type input "49"
click at [1264, 426] on button "None" at bounding box center [1286, 435] width 56 height 30
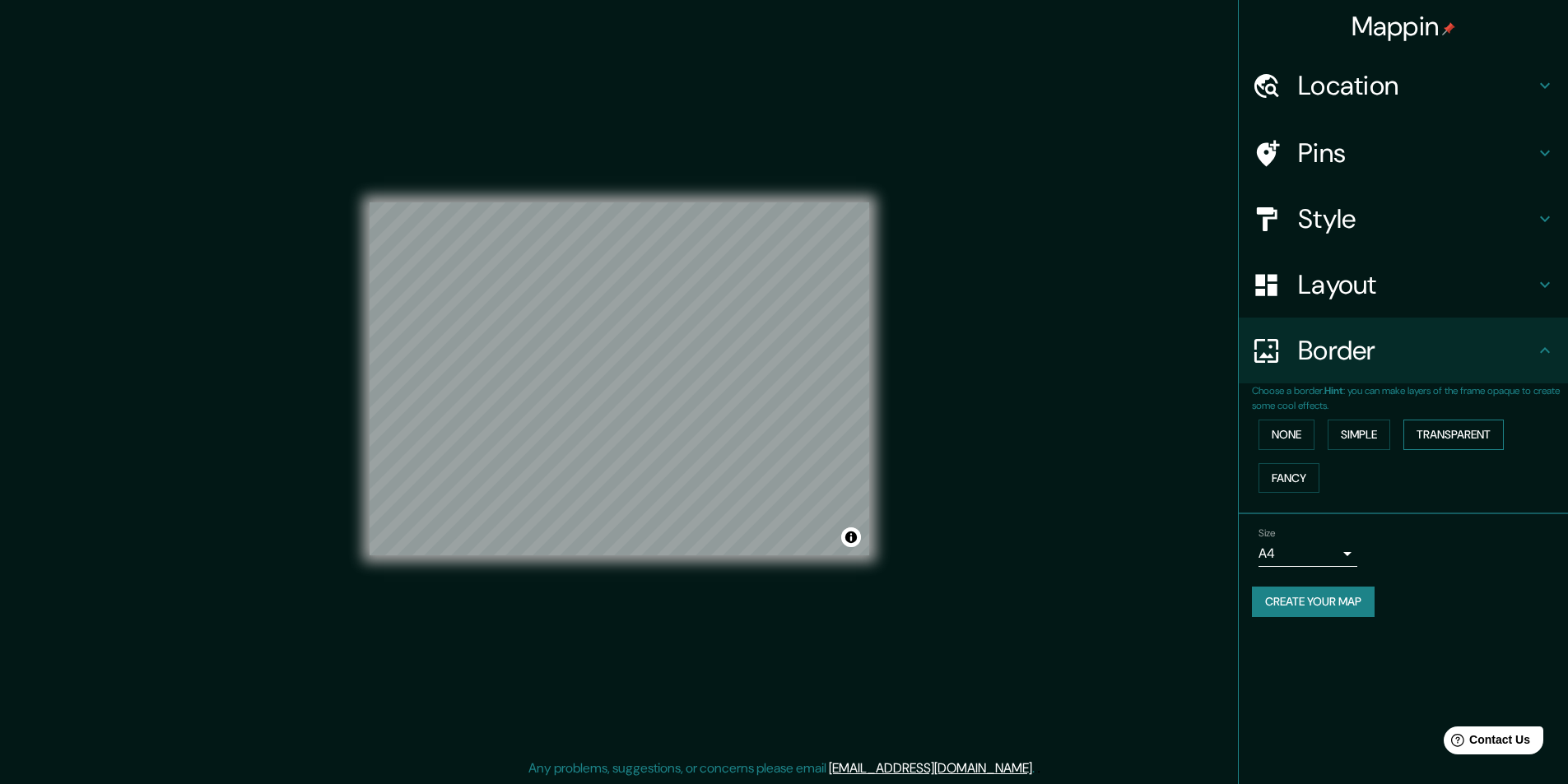
click at [1438, 437] on button "Transparent" at bounding box center [1454, 435] width 100 height 30
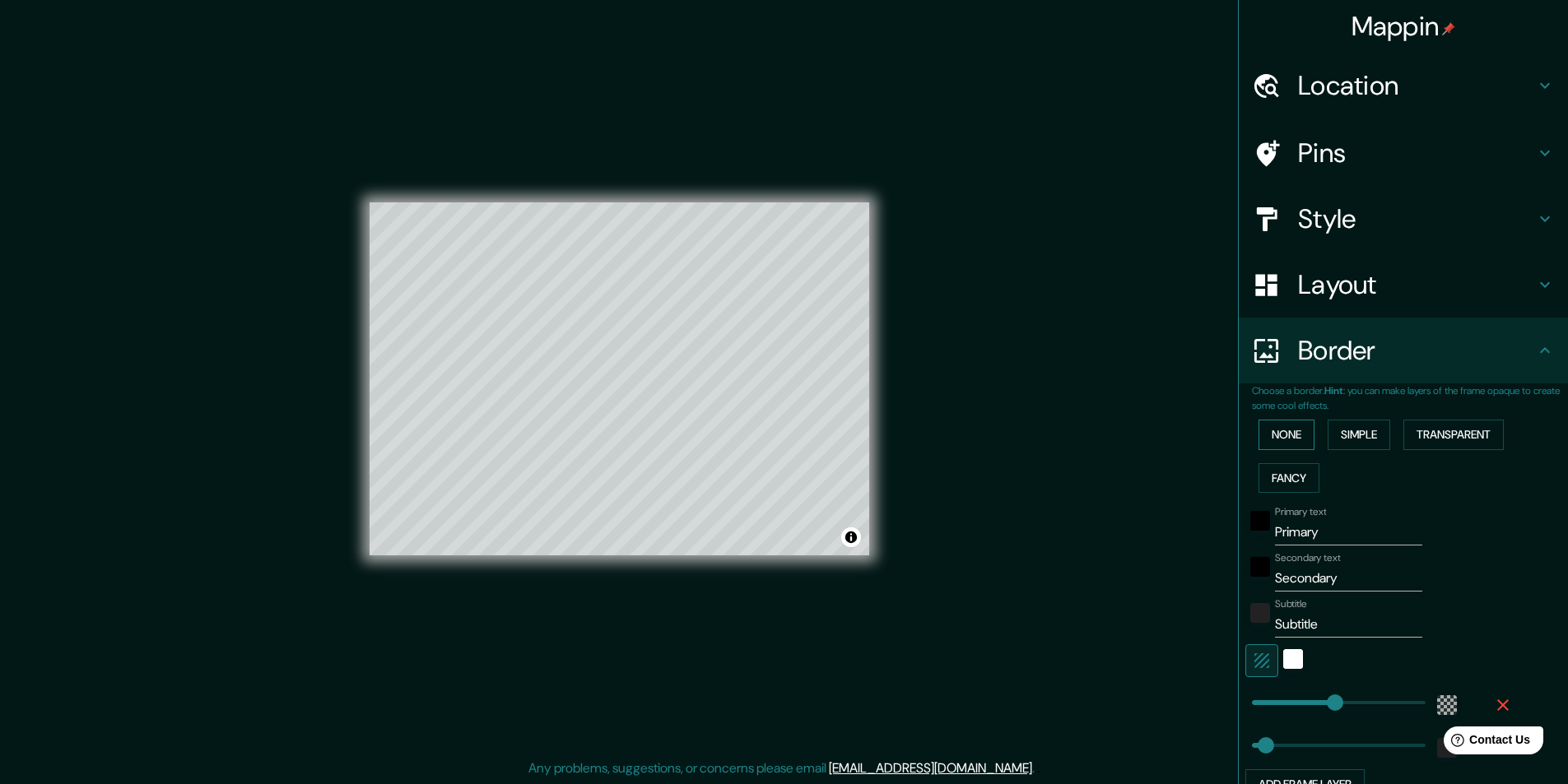
click at [1267, 441] on button "None" at bounding box center [1286, 435] width 56 height 30
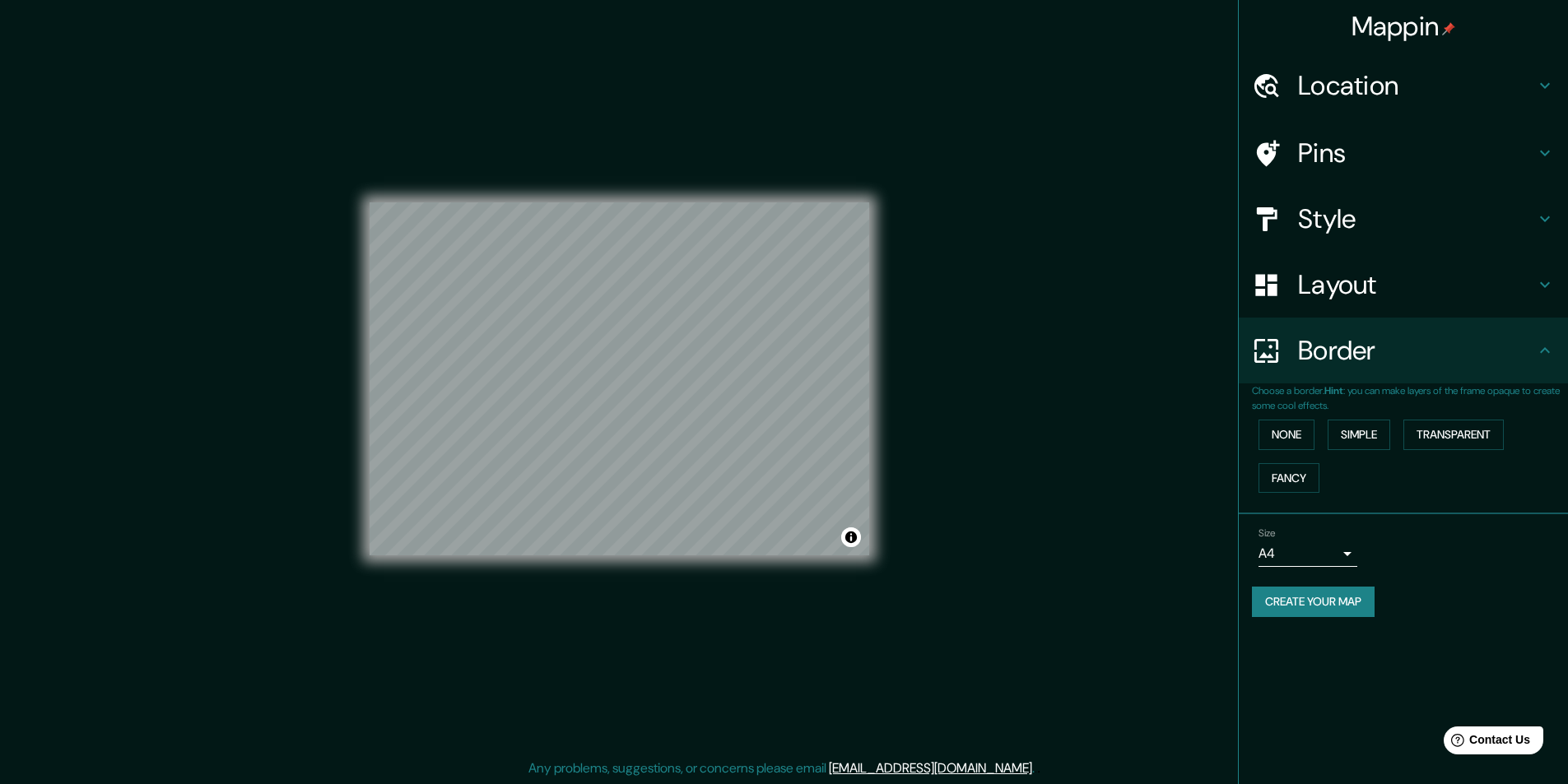
click at [1393, 344] on h4 "Border" at bounding box center [1417, 350] width 237 height 33
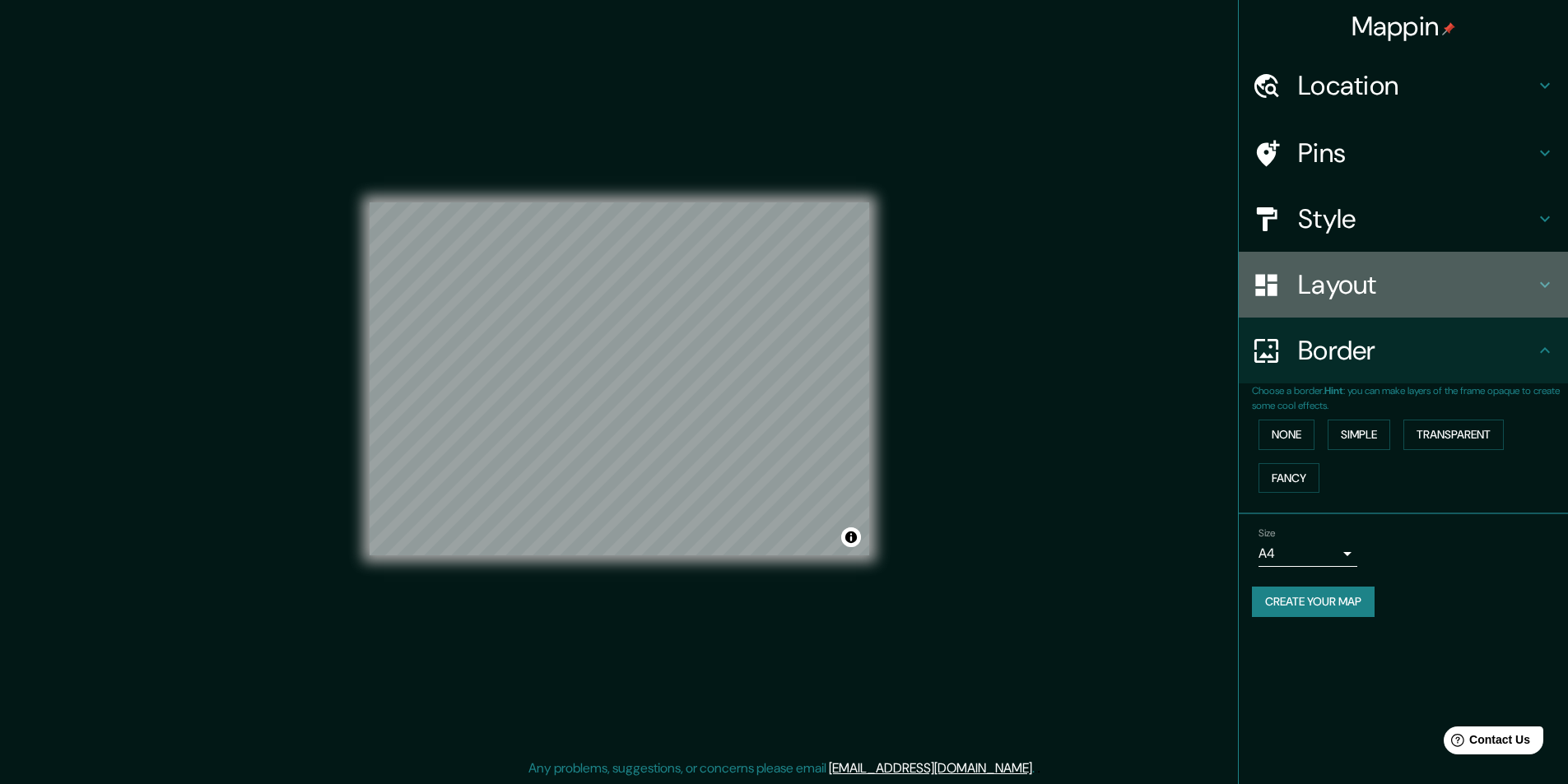
click at [1411, 272] on h4 "Layout" at bounding box center [1417, 284] width 237 height 33
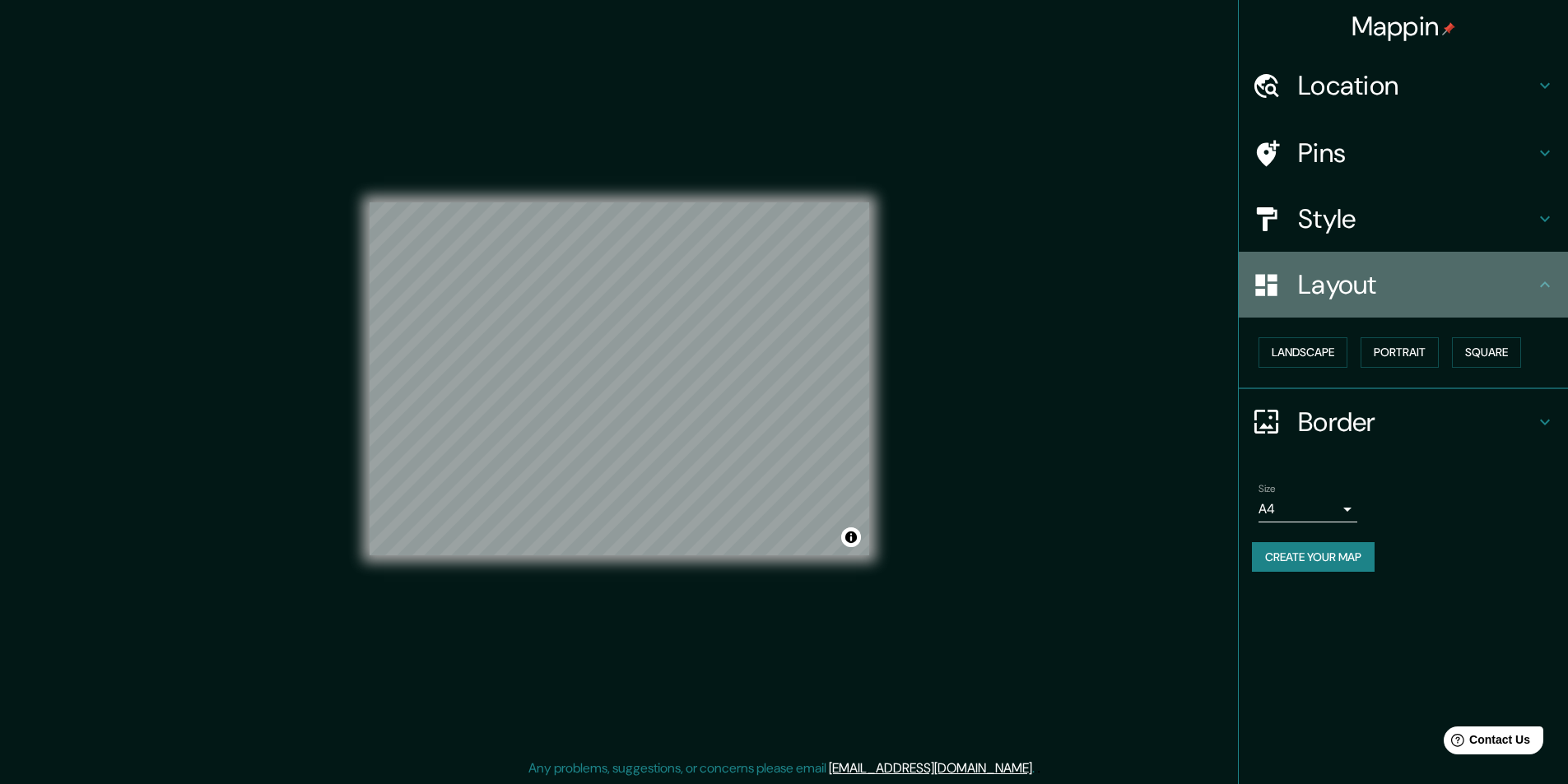
click at [1553, 291] on icon at bounding box center [1545, 285] width 20 height 20
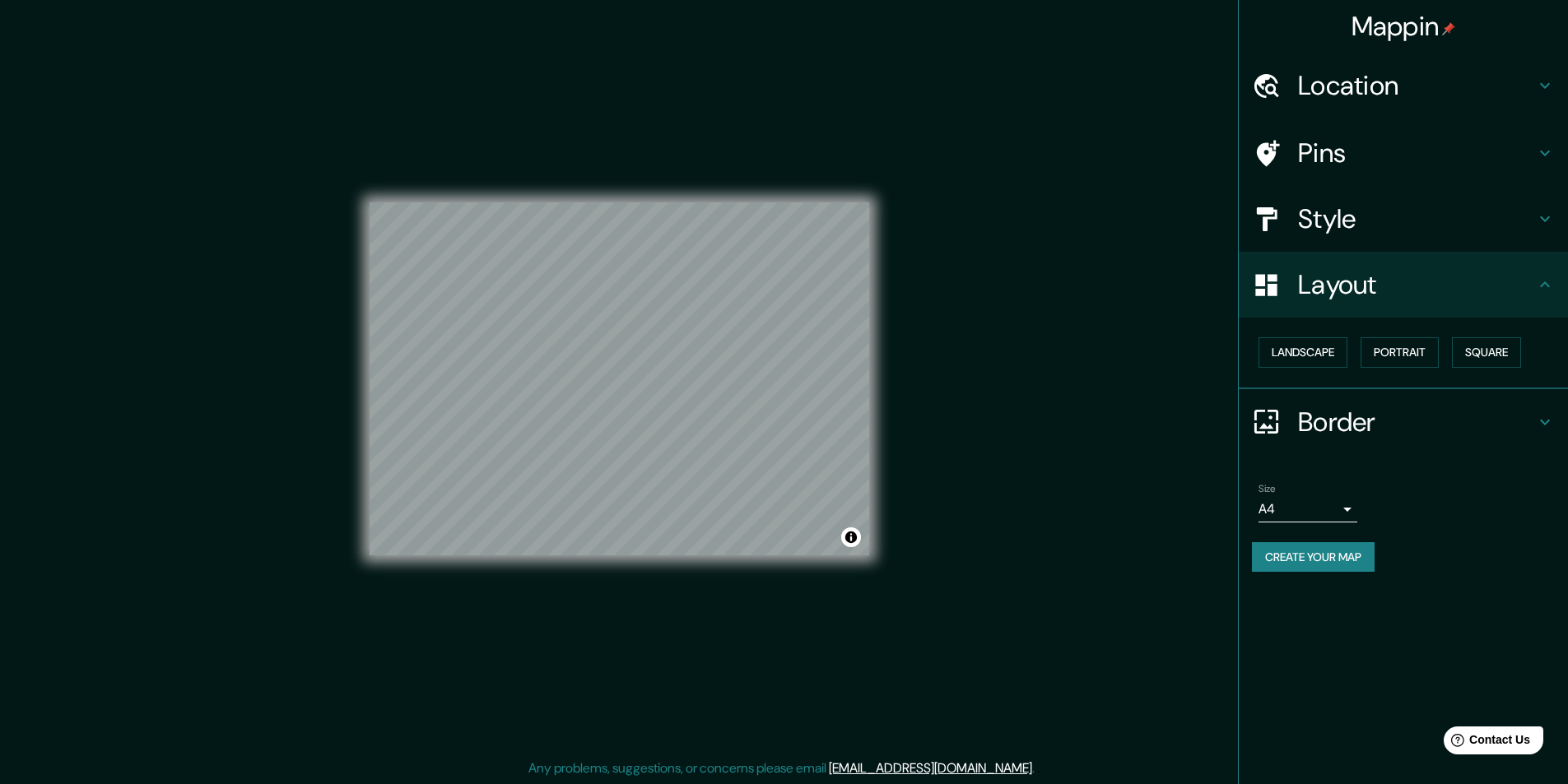
scroll to position [1, 0]
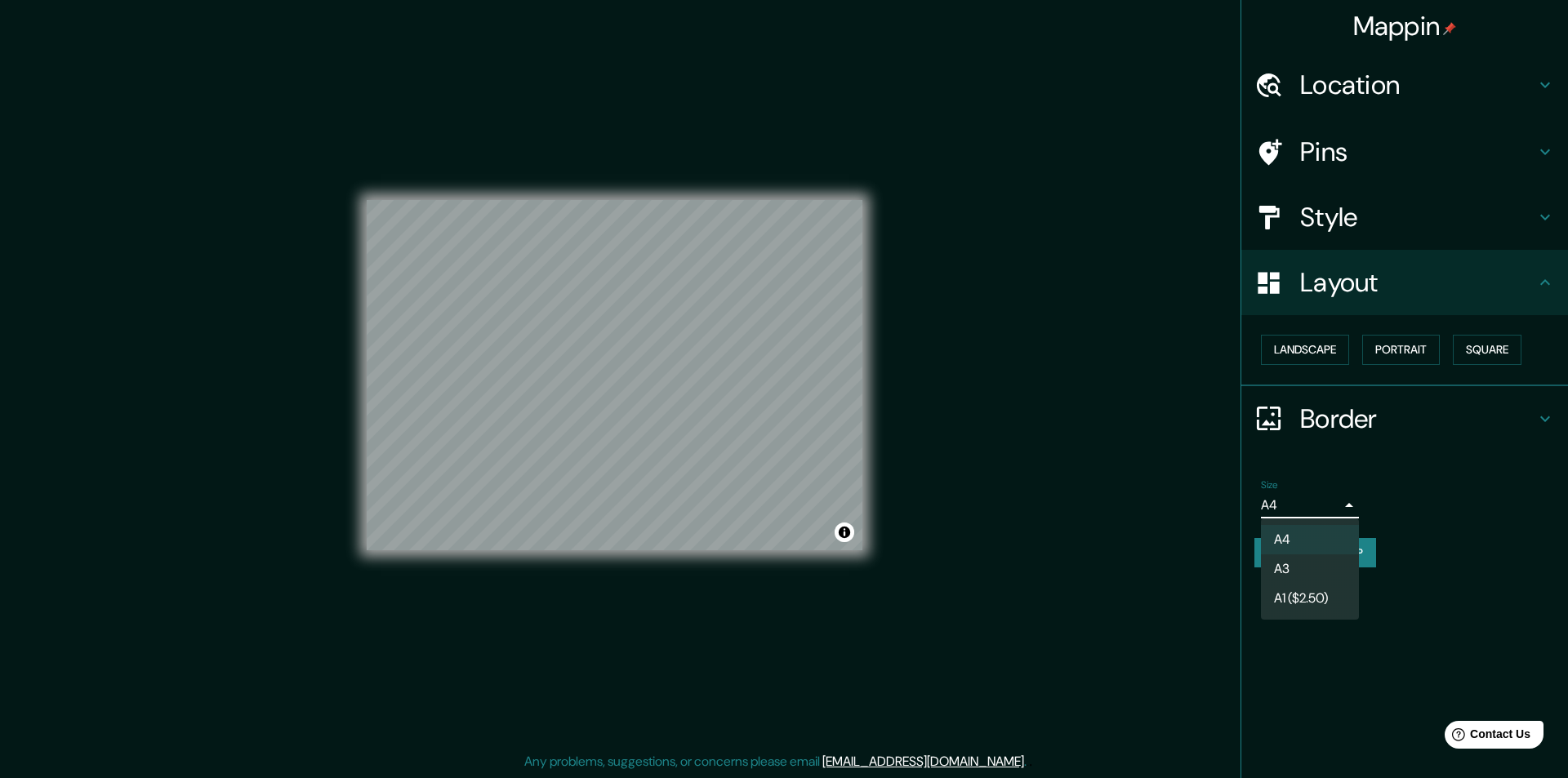
click at [1339, 500] on body "Mappin Location [GEOGRAPHIC_DATA], [GEOGRAPHIC_DATA], [GEOGRAPHIC_DATA] Pins St…" at bounding box center [784, 388] width 1568 height 778
click at [1310, 560] on li "A3" at bounding box center [1309, 568] width 98 height 29
type input "a4"
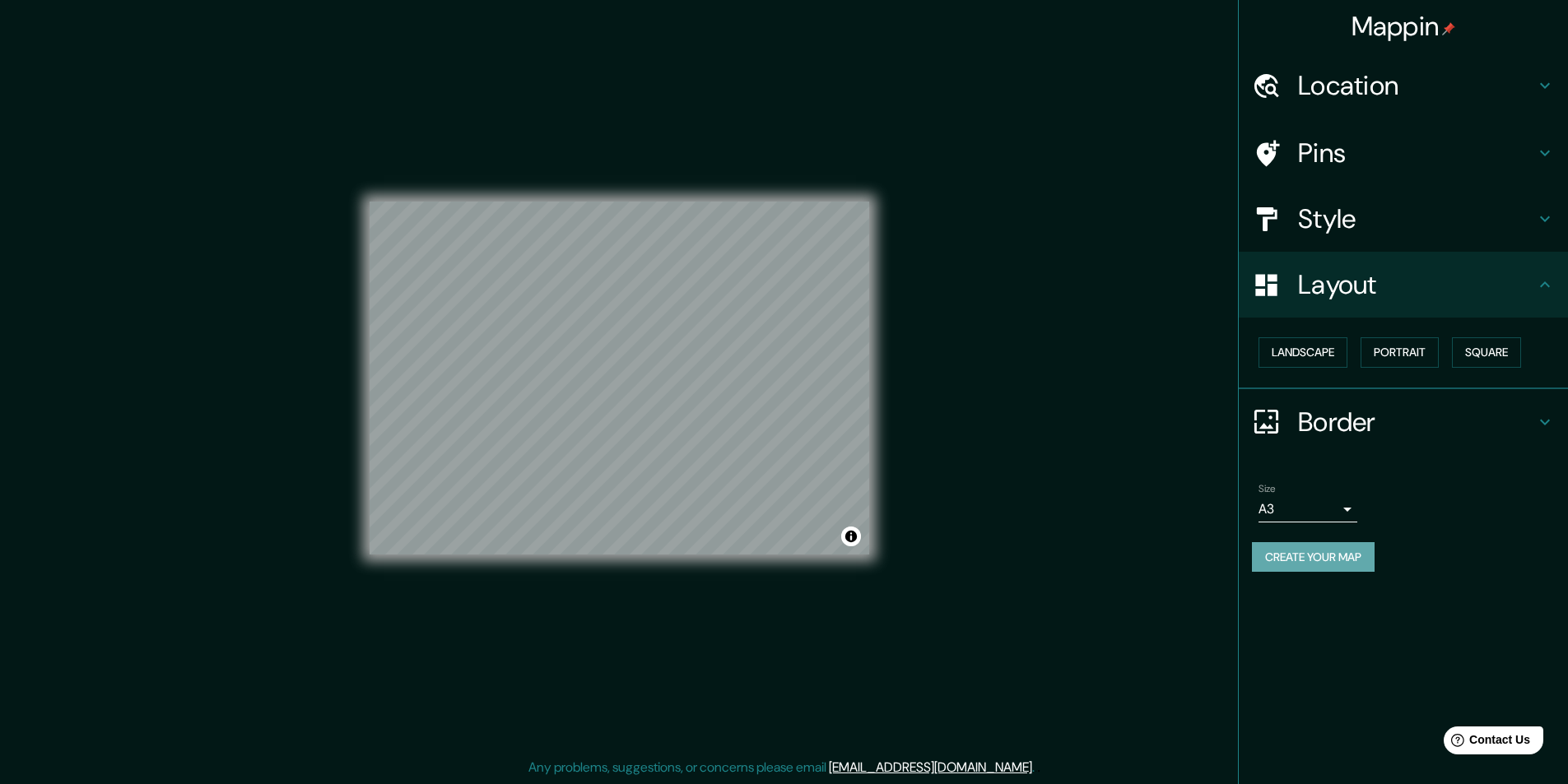
click at [1291, 547] on button "Create your map" at bounding box center [1313, 557] width 123 height 30
click at [1304, 548] on button "Create your map" at bounding box center [1313, 557] width 123 height 30
click at [1358, 650] on div "Mappin Location [GEOGRAPHIC_DATA], [GEOGRAPHIC_DATA], [GEOGRAPHIC_DATA] Pins St…" at bounding box center [1403, 392] width 330 height 784
click at [493, 614] on div "© Mapbox © OpenStreetMap Improve this map" at bounding box center [619, 379] width 500 height 706
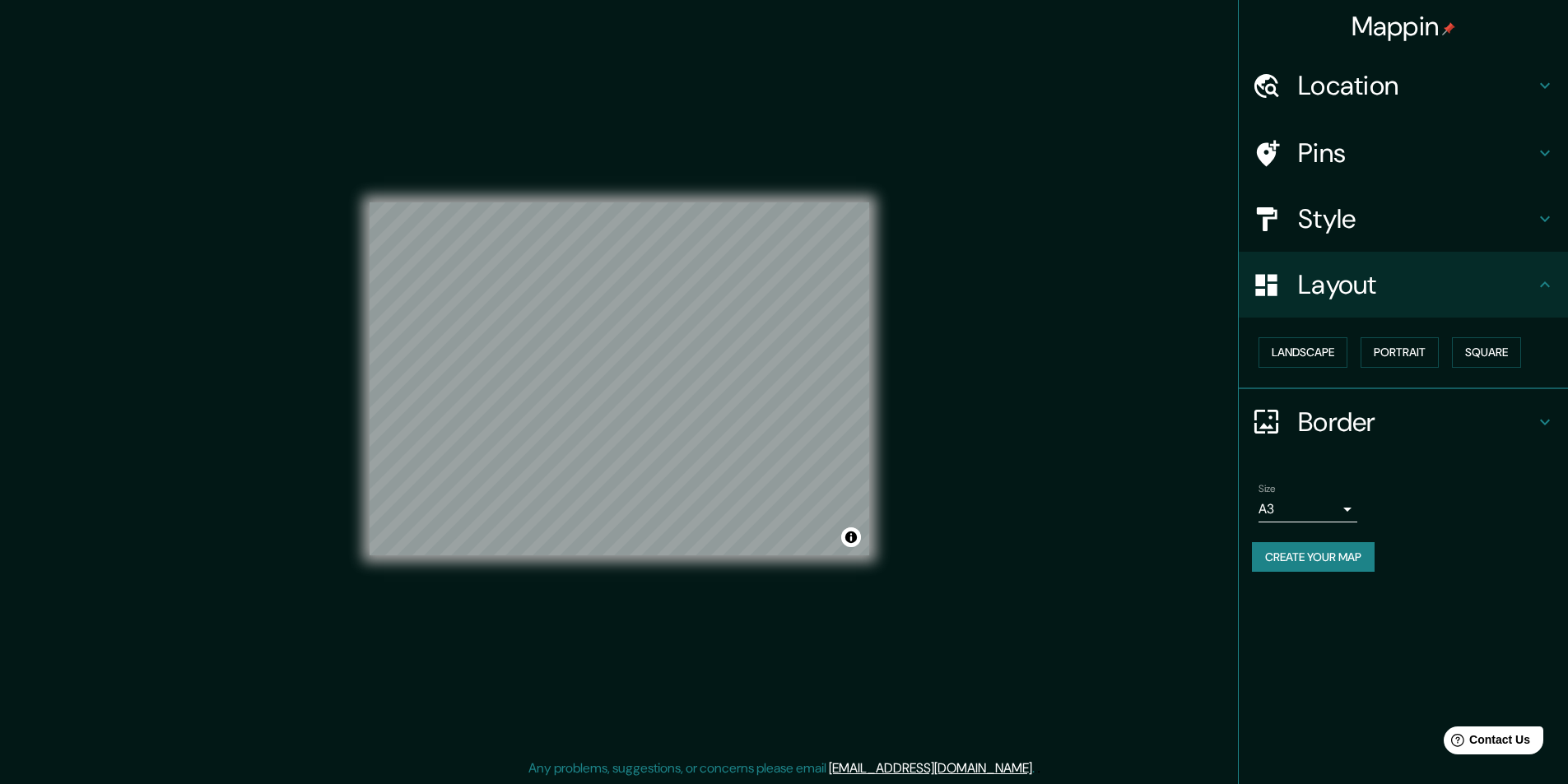
click at [1543, 425] on icon at bounding box center [1545, 422] width 20 height 20
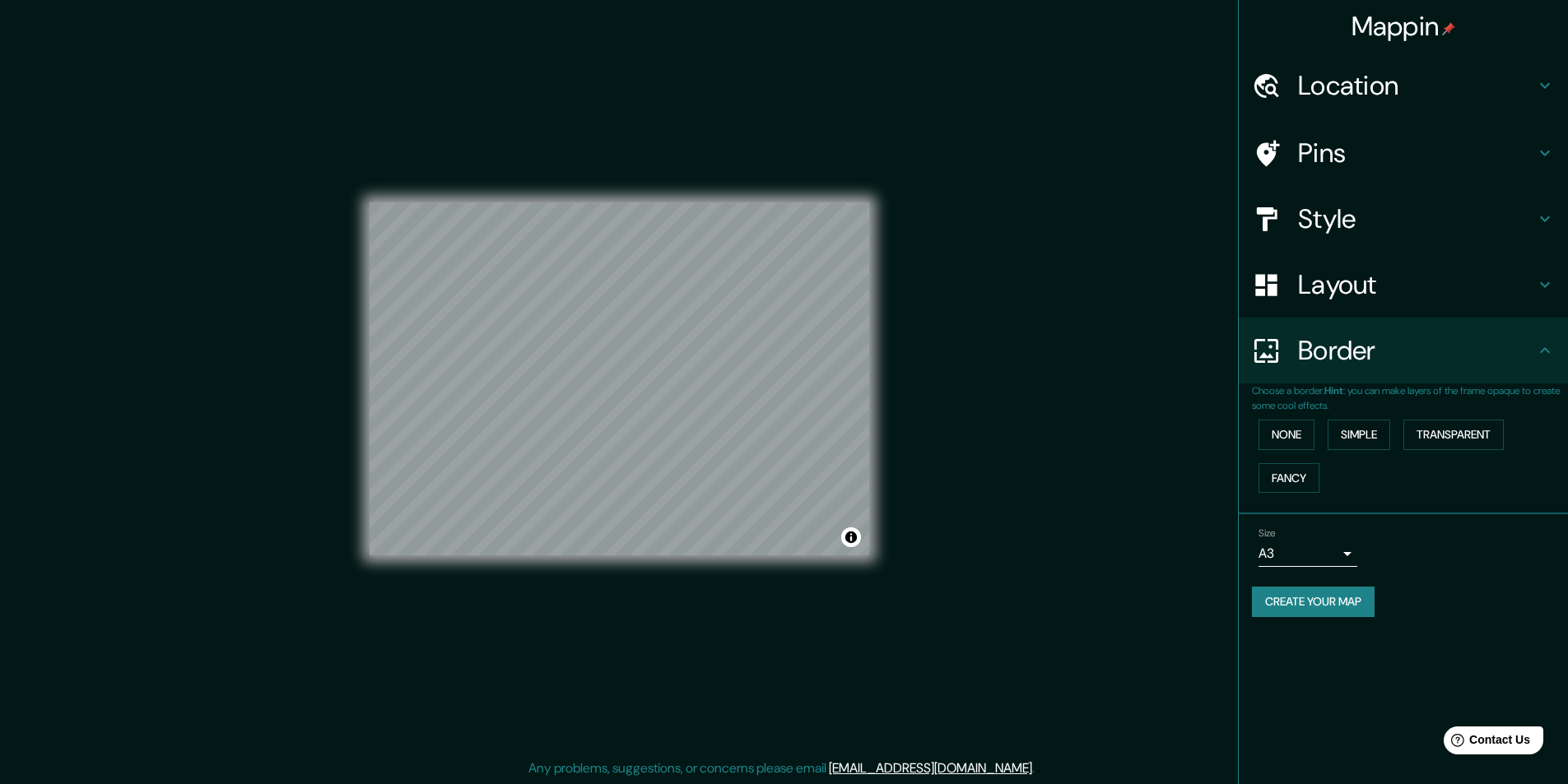
click at [1540, 363] on div "Border" at bounding box center [1403, 350] width 329 height 66
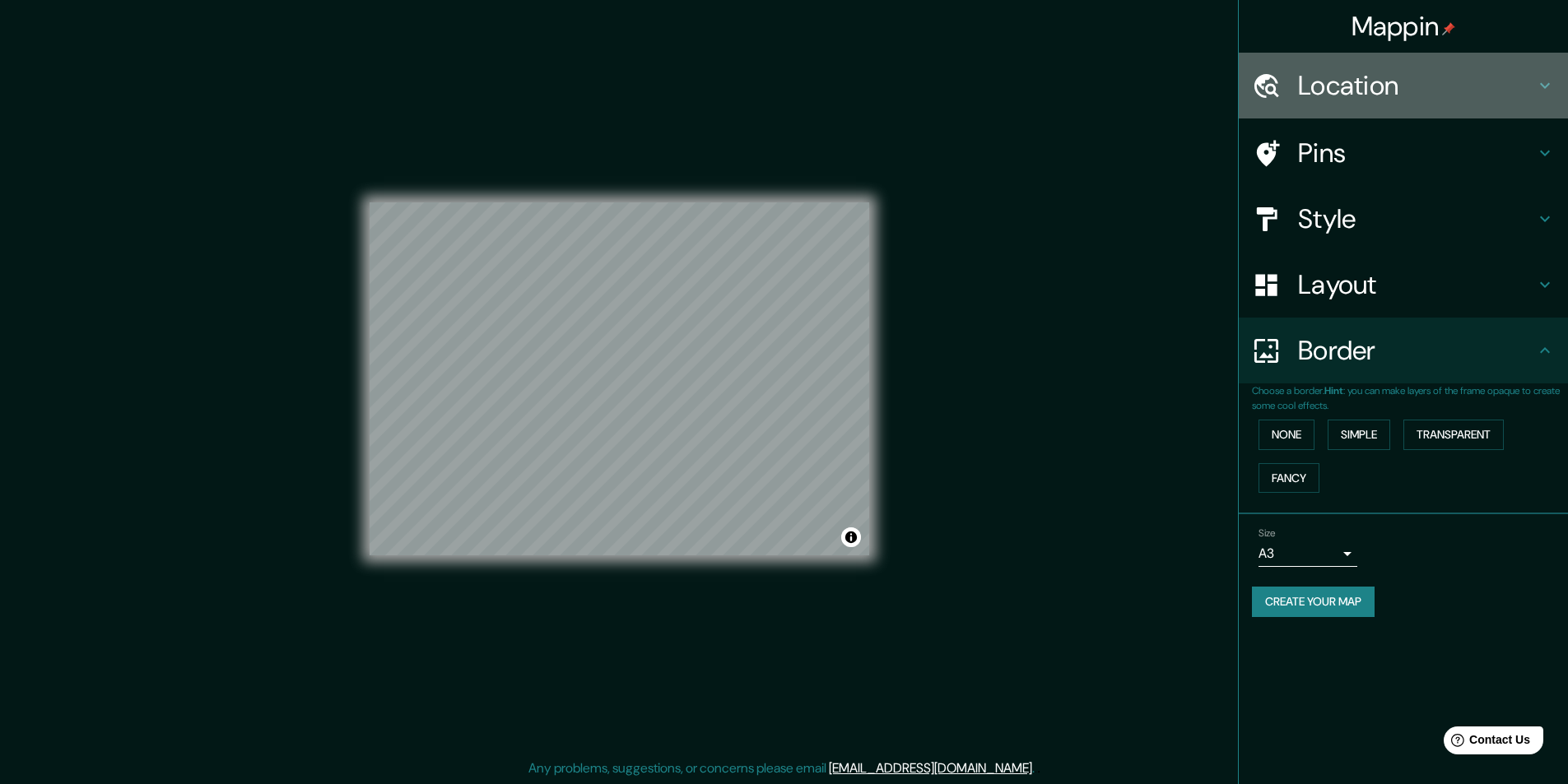
click at [1499, 100] on h4 "Location" at bounding box center [1417, 85] width 237 height 33
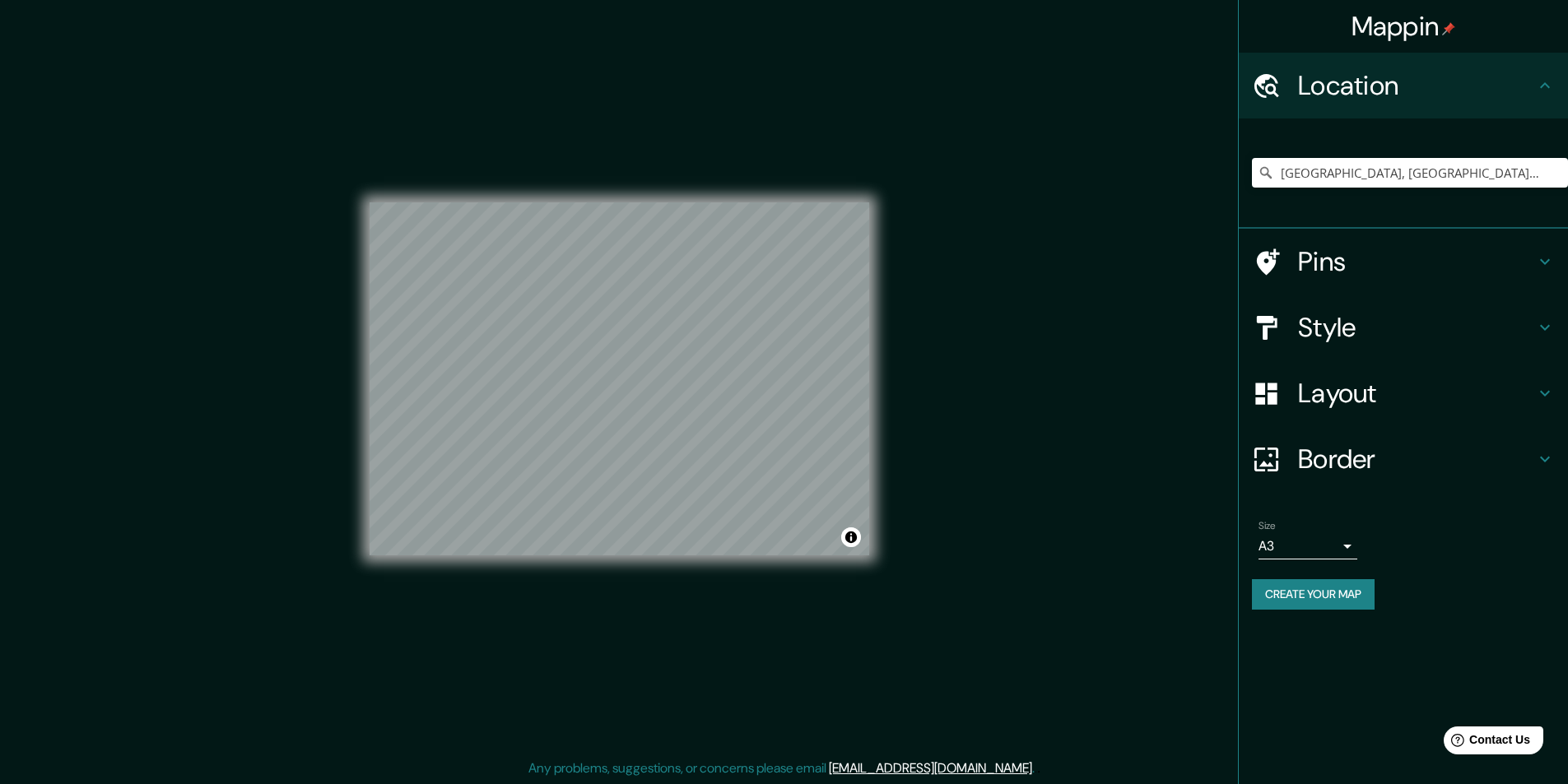
click at [1550, 96] on div "Location" at bounding box center [1403, 85] width 329 height 66
click at [1544, 73] on div "Location" at bounding box center [1403, 85] width 329 height 66
click at [1344, 253] on h4 "Pins" at bounding box center [1417, 261] width 237 height 33
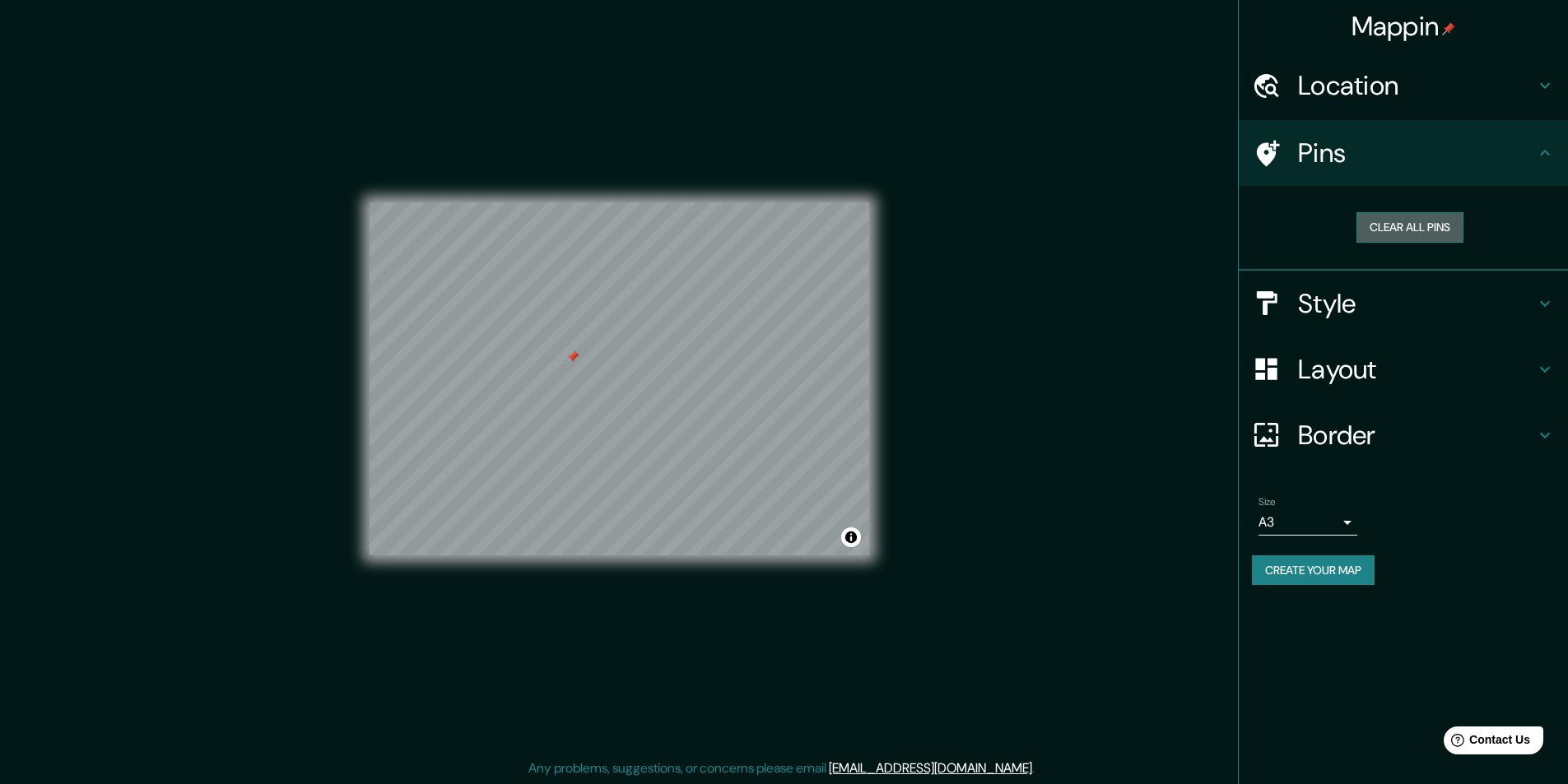
click at [1440, 215] on button "Clear all pins" at bounding box center [1410, 227] width 107 height 30
click at [1494, 741] on span "Contact Us" at bounding box center [1500, 740] width 63 height 14
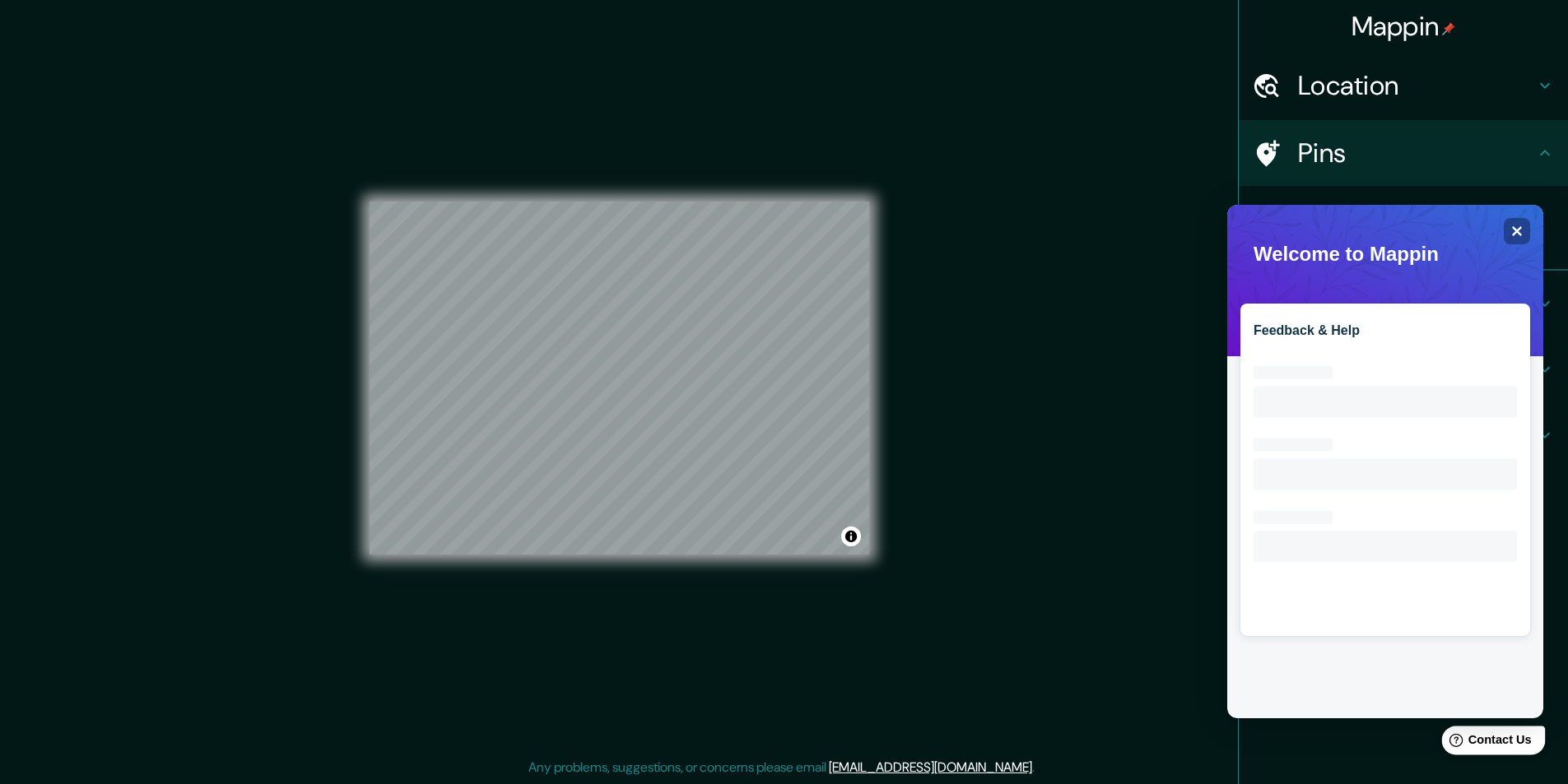
scroll to position [0, 0]
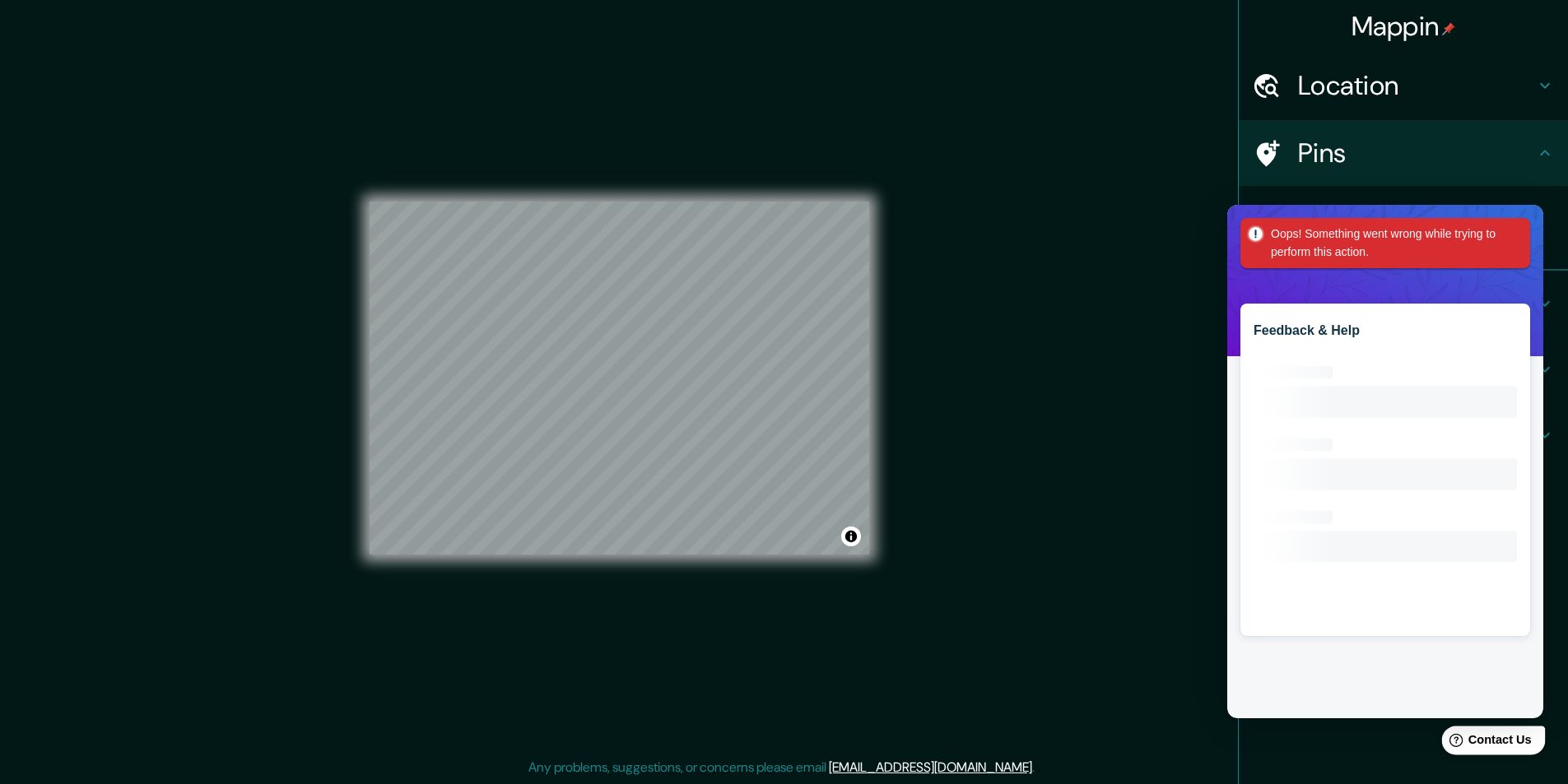
drag, startPoint x: 1494, startPoint y: 741, endPoint x: 2837, endPoint y: 1451, distance: 1519.1
click at [1494, 741] on span "Contact Us" at bounding box center [1500, 740] width 63 height 14
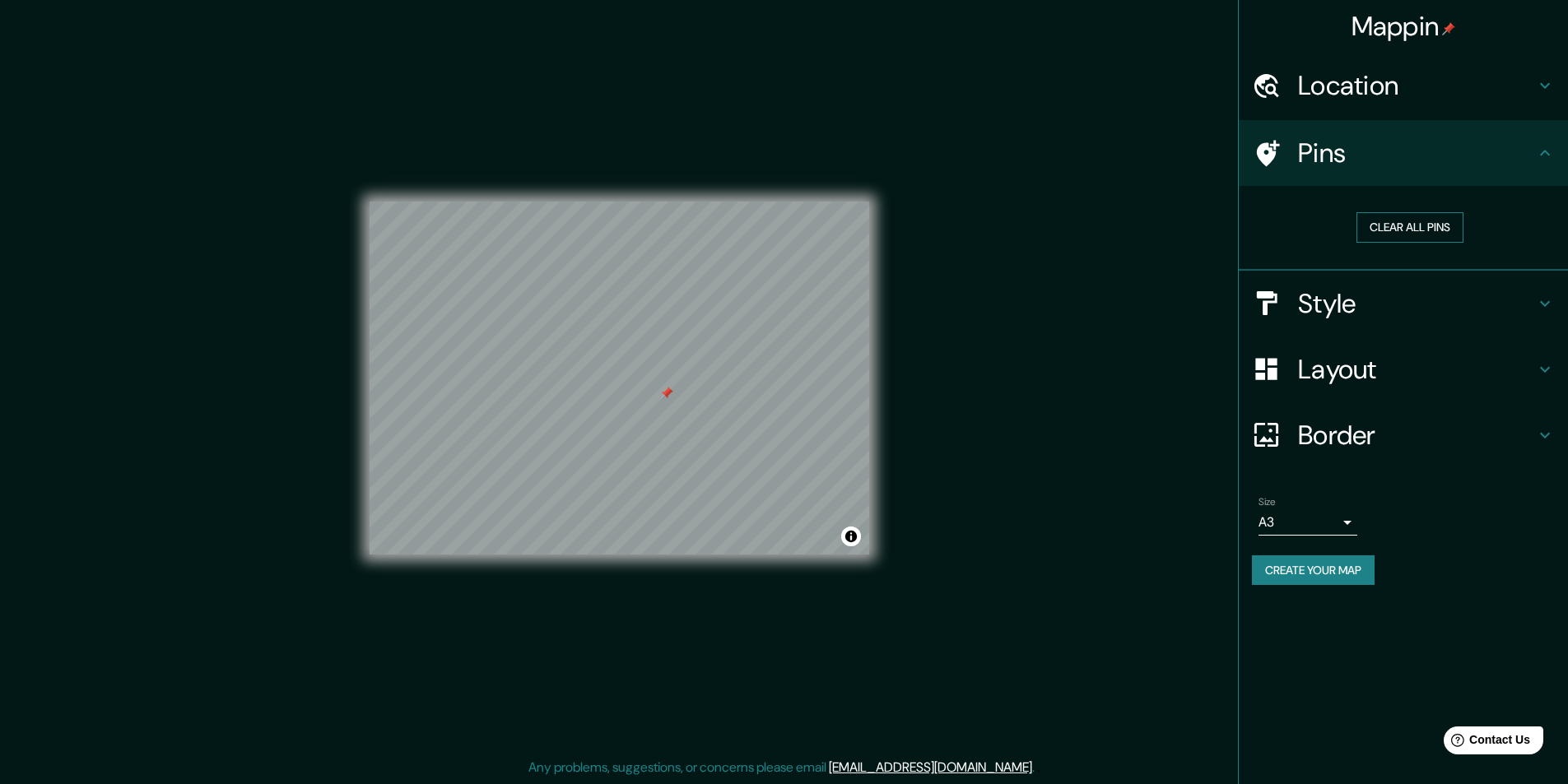
click at [1431, 217] on button "Clear all pins" at bounding box center [1410, 227] width 107 height 30
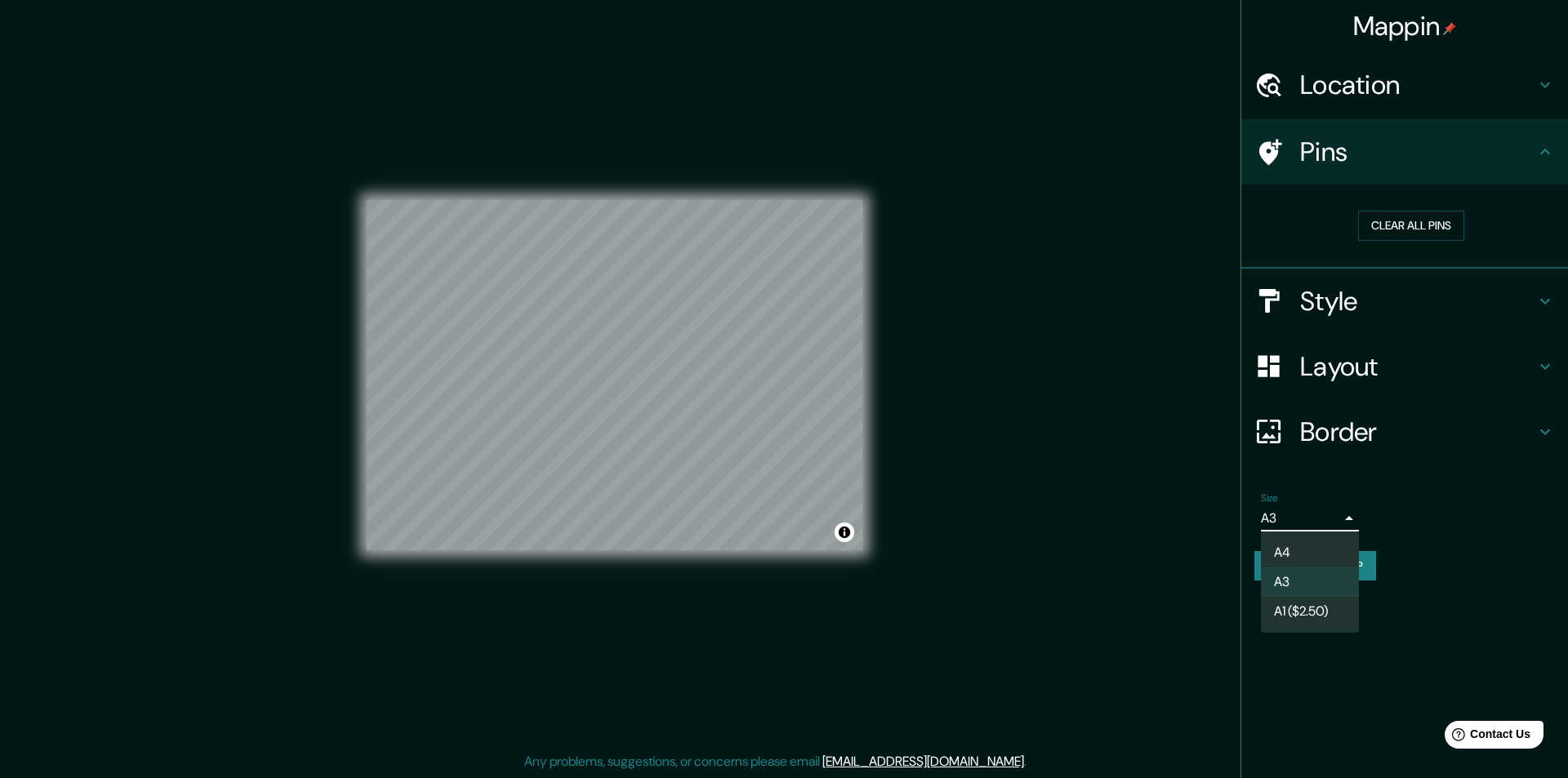
click at [1333, 514] on body "Mappin Location [GEOGRAPHIC_DATA], [GEOGRAPHIC_DATA], [GEOGRAPHIC_DATA] Pins Cl…" at bounding box center [784, 388] width 1568 height 778
click at [1455, 650] on div at bounding box center [784, 389] width 1568 height 778
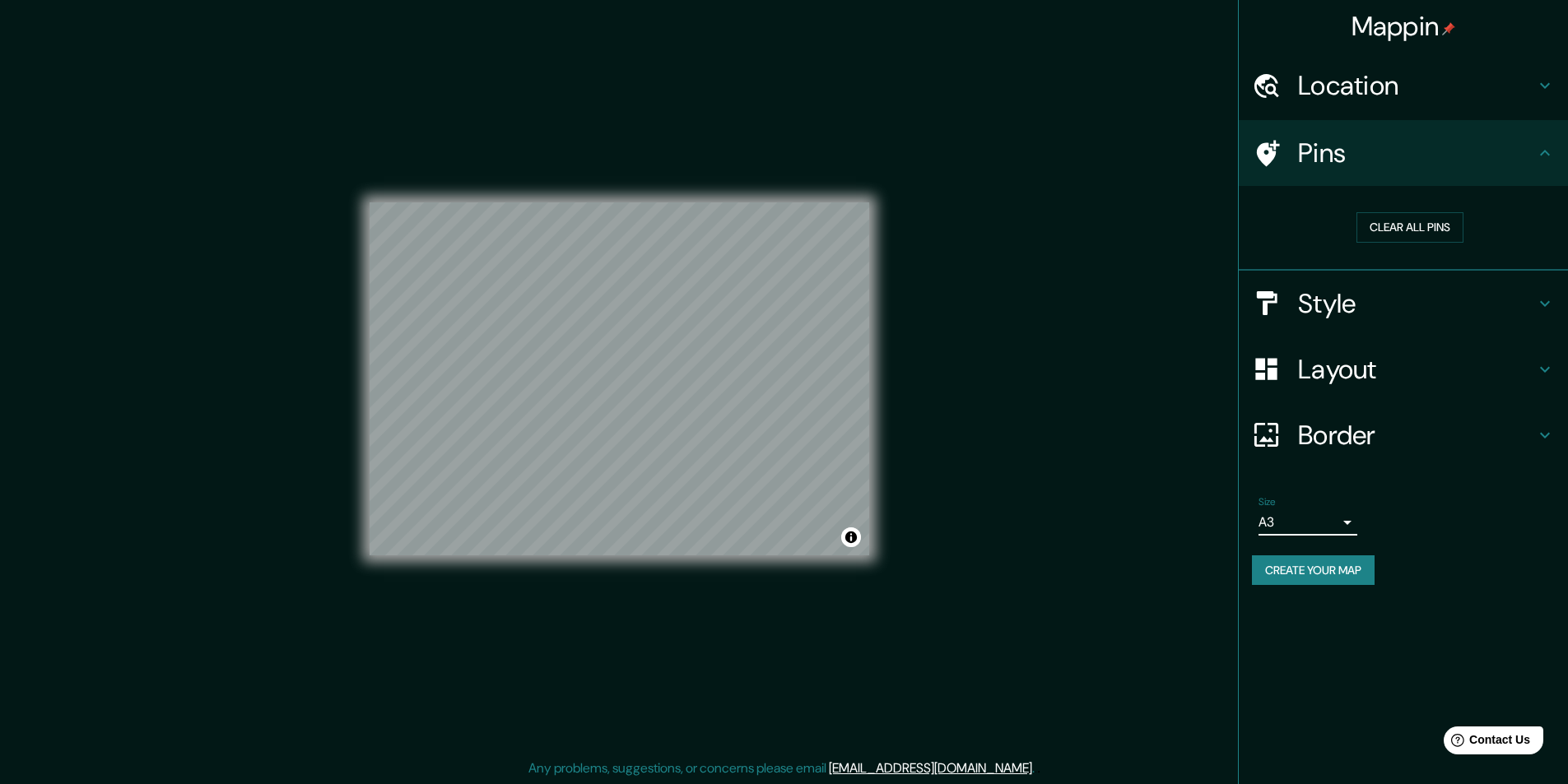
click at [1538, 89] on icon at bounding box center [1545, 86] width 20 height 20
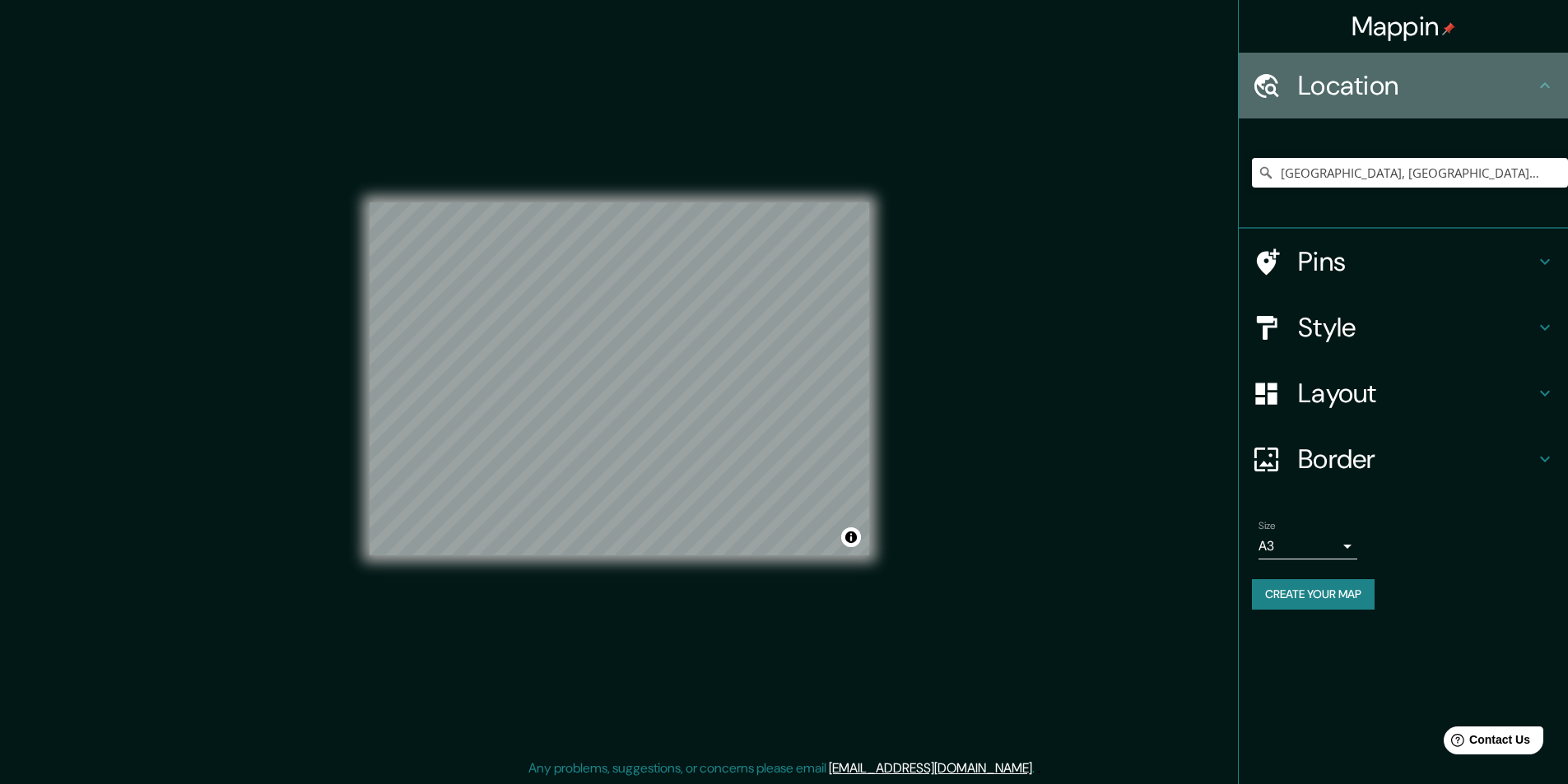
click at [1538, 89] on icon at bounding box center [1545, 86] width 20 height 20
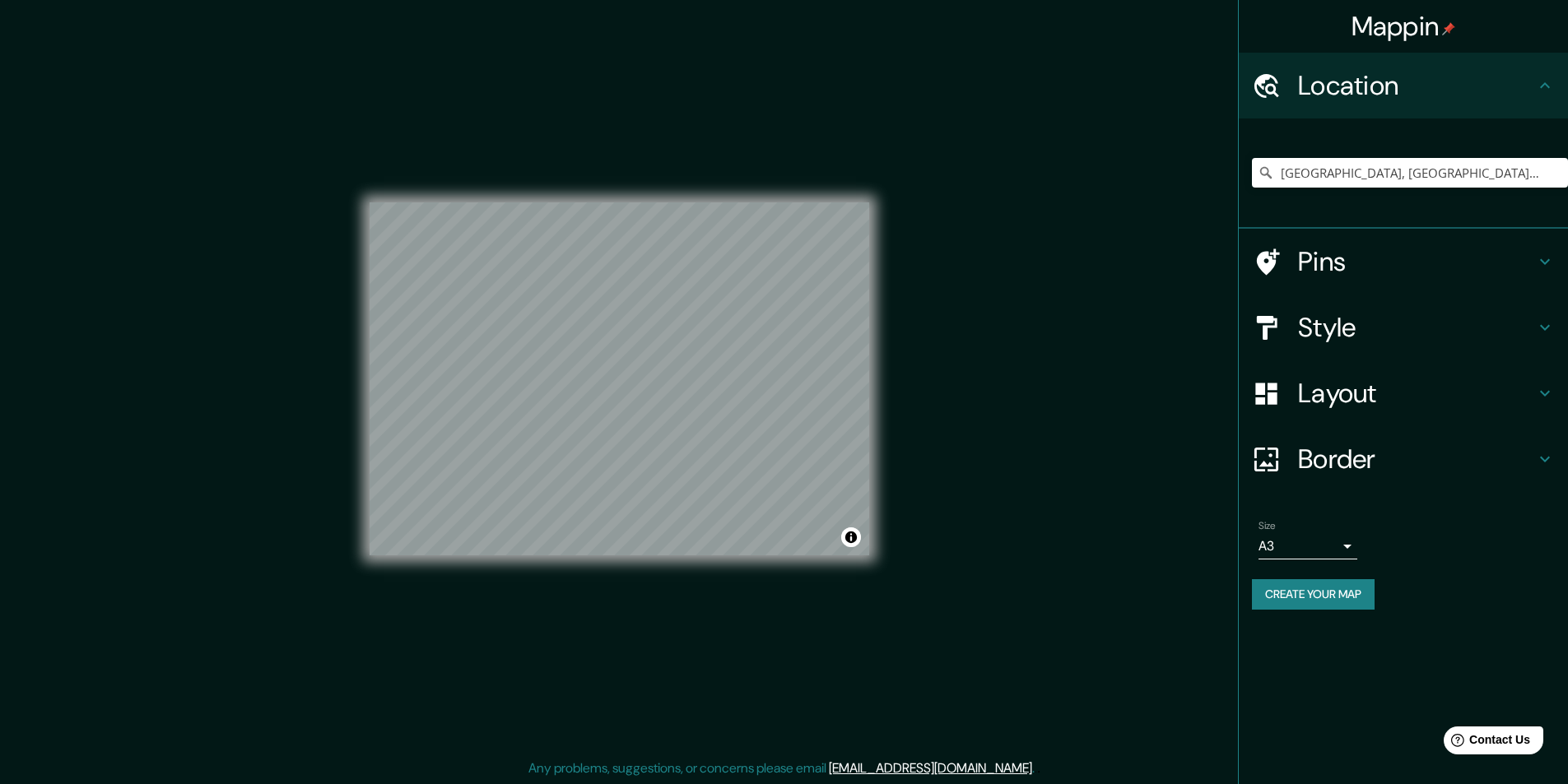
click at [1547, 83] on icon at bounding box center [1545, 86] width 20 height 20
click at [1536, 94] on icon at bounding box center [1545, 86] width 20 height 20
click at [1408, 119] on div "[GEOGRAPHIC_DATA], [GEOGRAPHIC_DATA], [GEOGRAPHIC_DATA]" at bounding box center [1403, 174] width 329 height 110
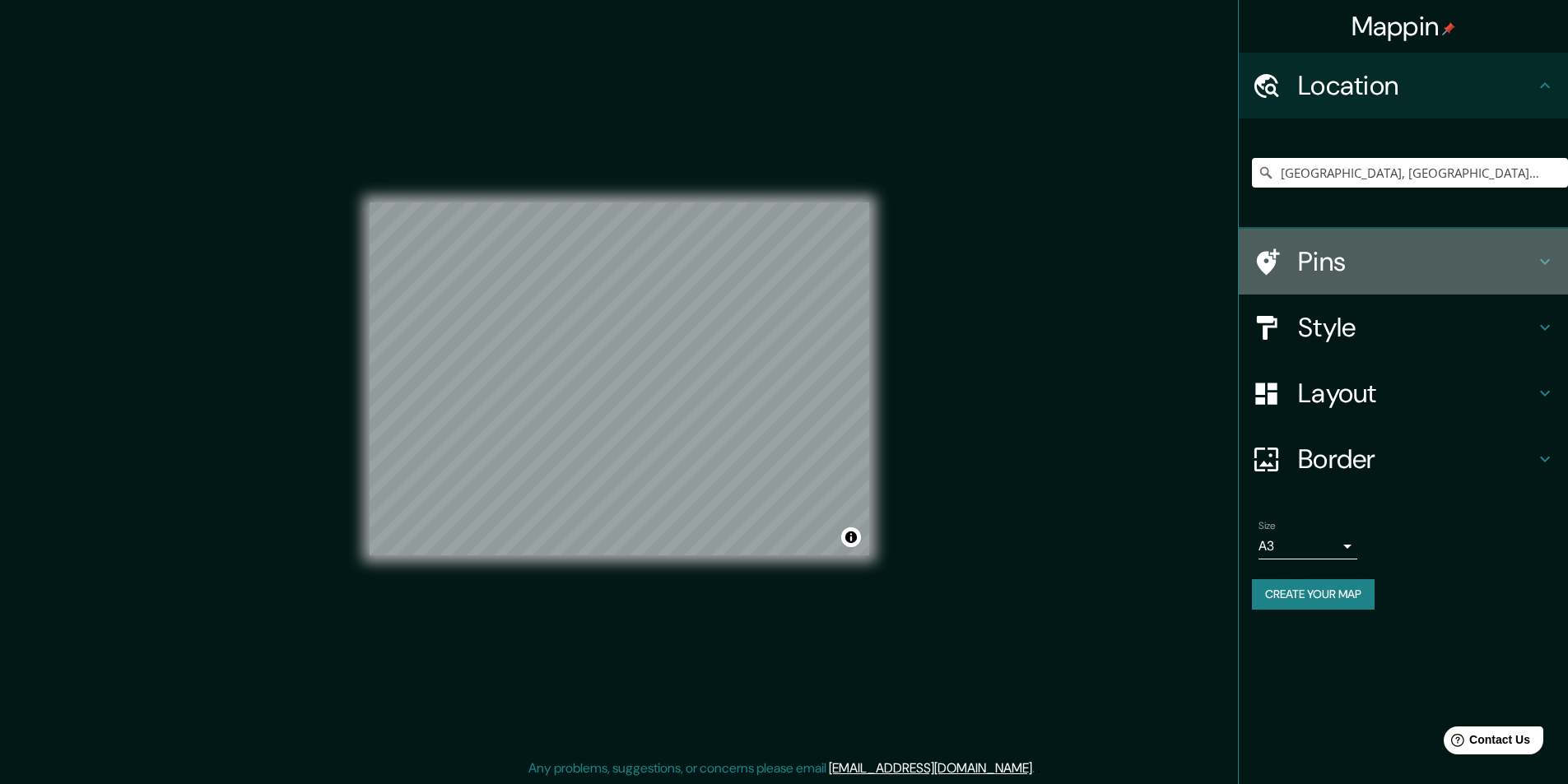
click at [1554, 262] on icon at bounding box center [1545, 262] width 20 height 20
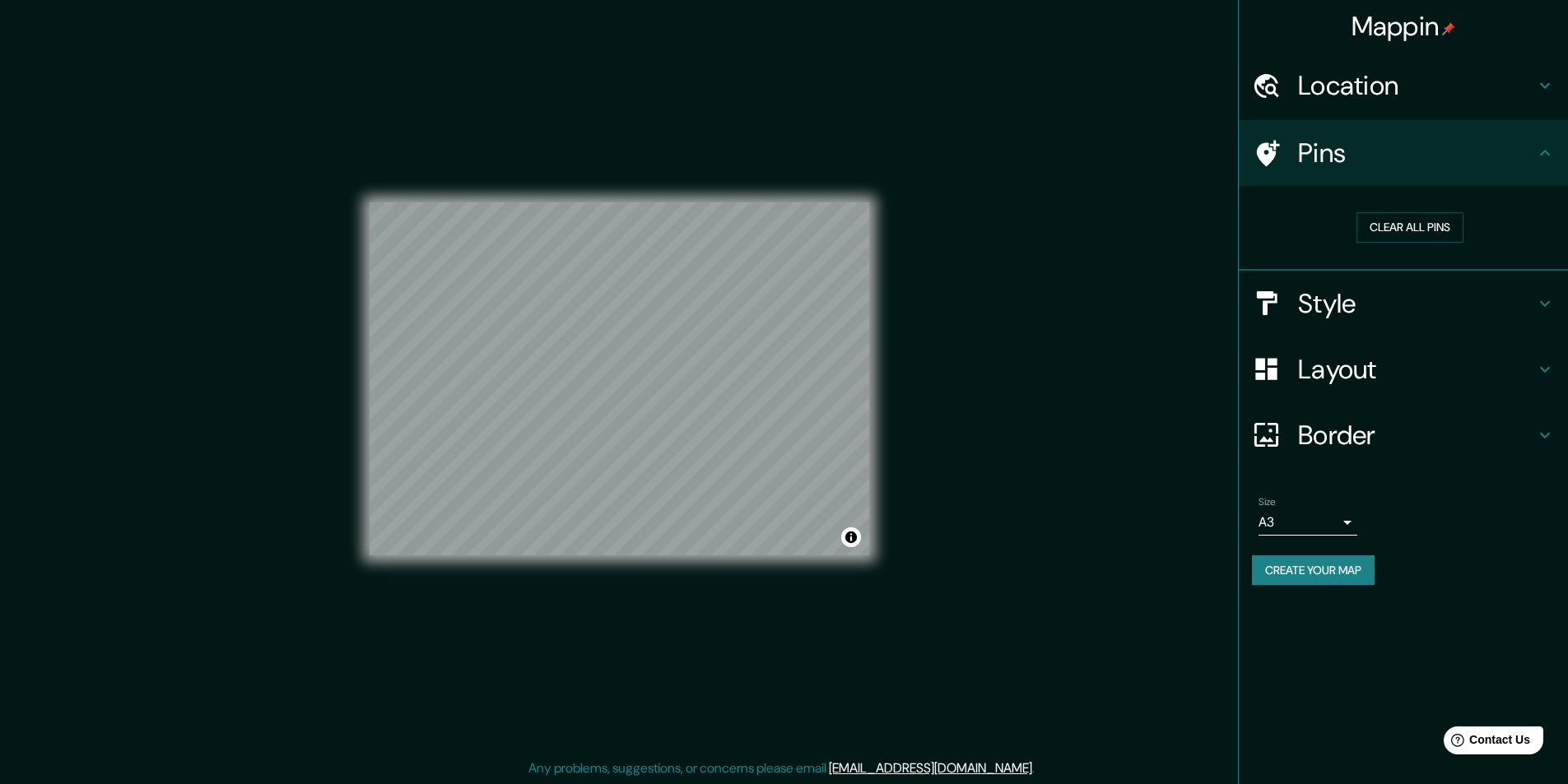
click at [1548, 154] on icon at bounding box center [1545, 152] width 10 height 6
click at [1547, 292] on div "Style" at bounding box center [1403, 303] width 329 height 66
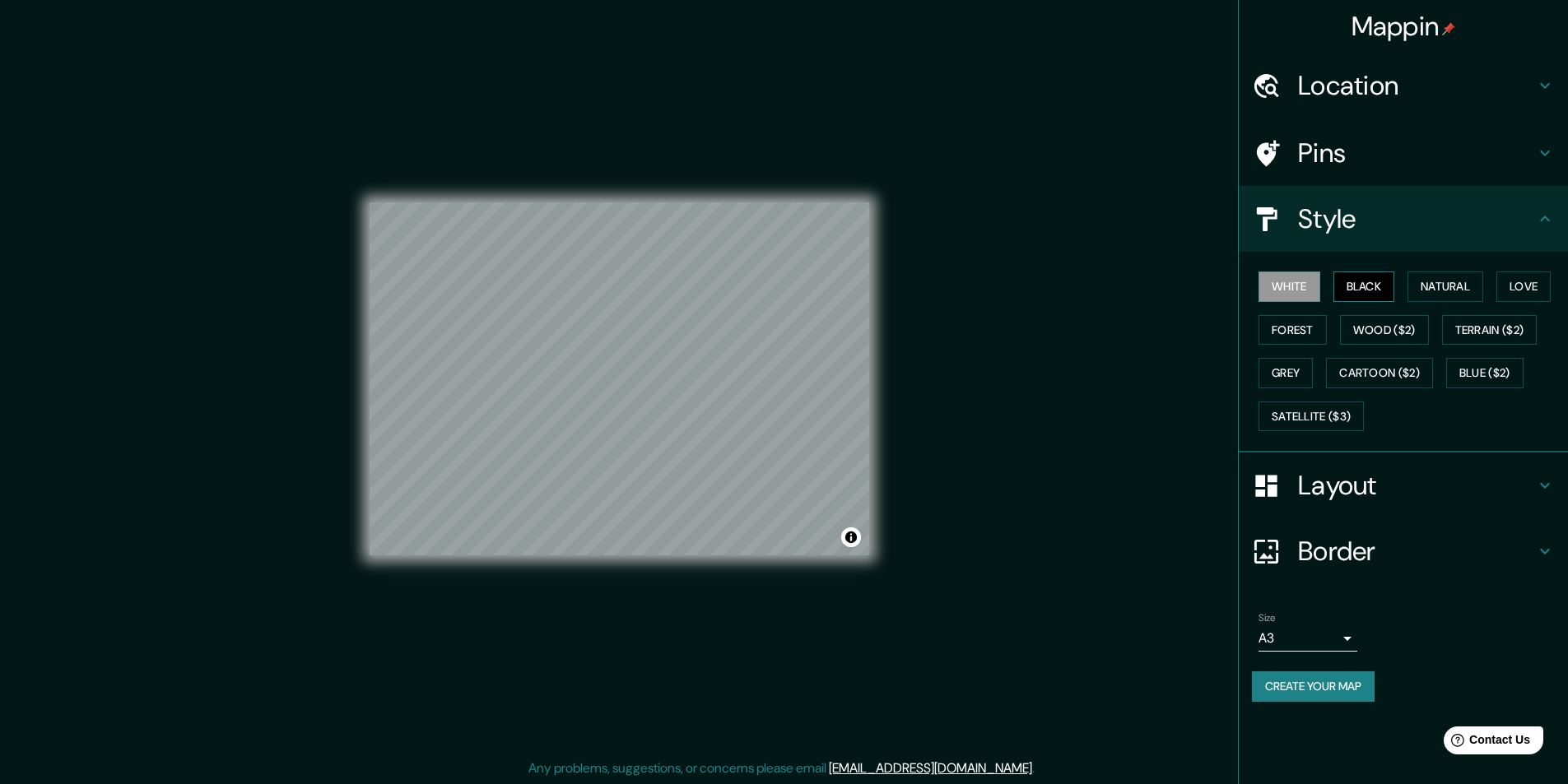
click at [1355, 278] on button "Black" at bounding box center [1364, 286] width 62 height 30
click at [1289, 285] on button "White" at bounding box center [1290, 286] width 62 height 30
click at [1297, 694] on button "Create your map" at bounding box center [1313, 686] width 123 height 30
drag, startPoint x: 1297, startPoint y: 694, endPoint x: 1278, endPoint y: 703, distance: 21.0
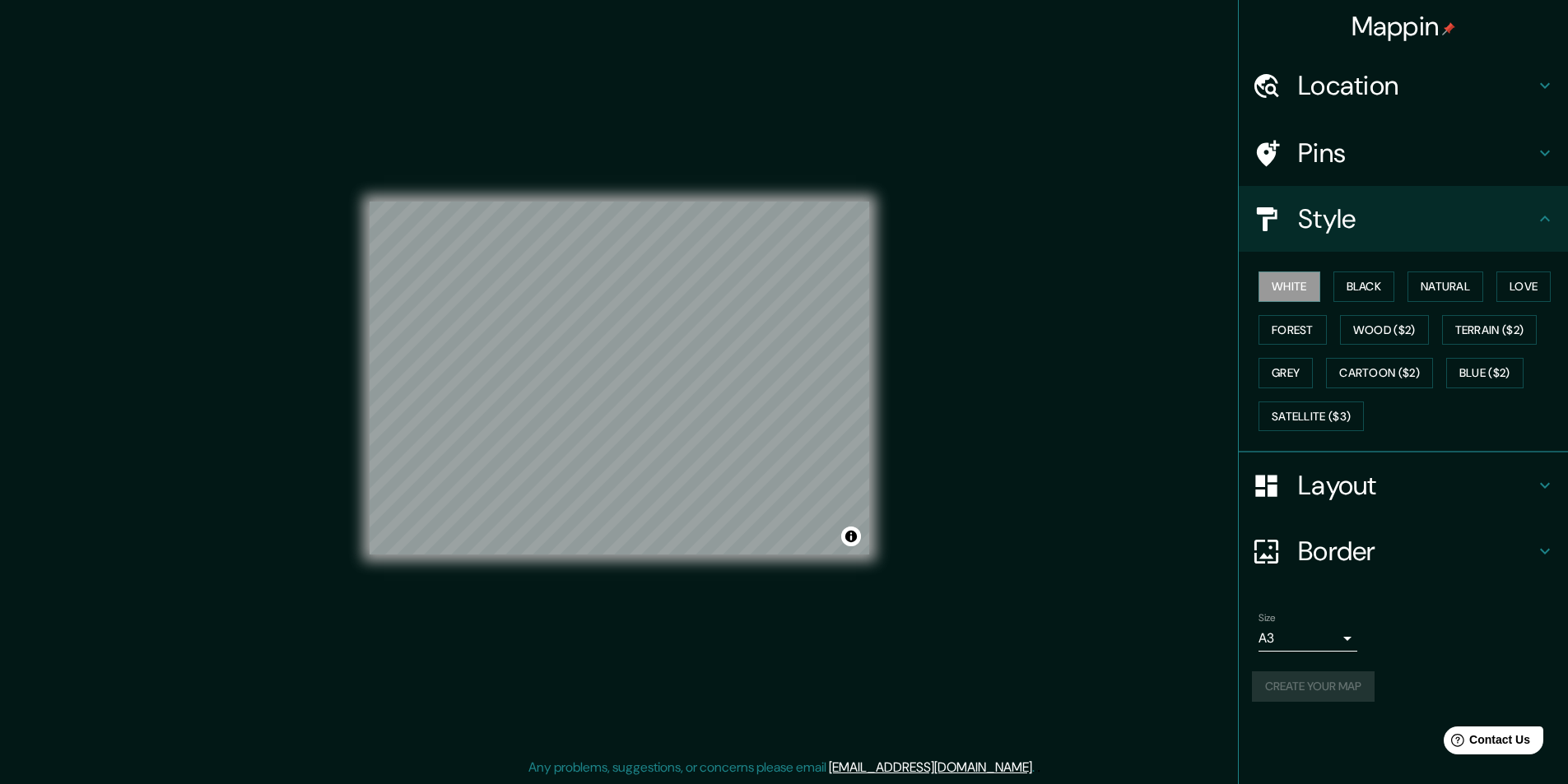
click at [1278, 703] on div "Size A3 a4 Create your map" at bounding box center [1403, 660] width 303 height 109
click at [142, 366] on div "Mappin Location [GEOGRAPHIC_DATA], [GEOGRAPHIC_DATA], [GEOGRAPHIC_DATA] Pins St…" at bounding box center [784, 392] width 1568 height 785
click at [1380, 290] on button "Black" at bounding box center [1364, 286] width 62 height 30
click at [1282, 286] on button "White" at bounding box center [1290, 286] width 62 height 30
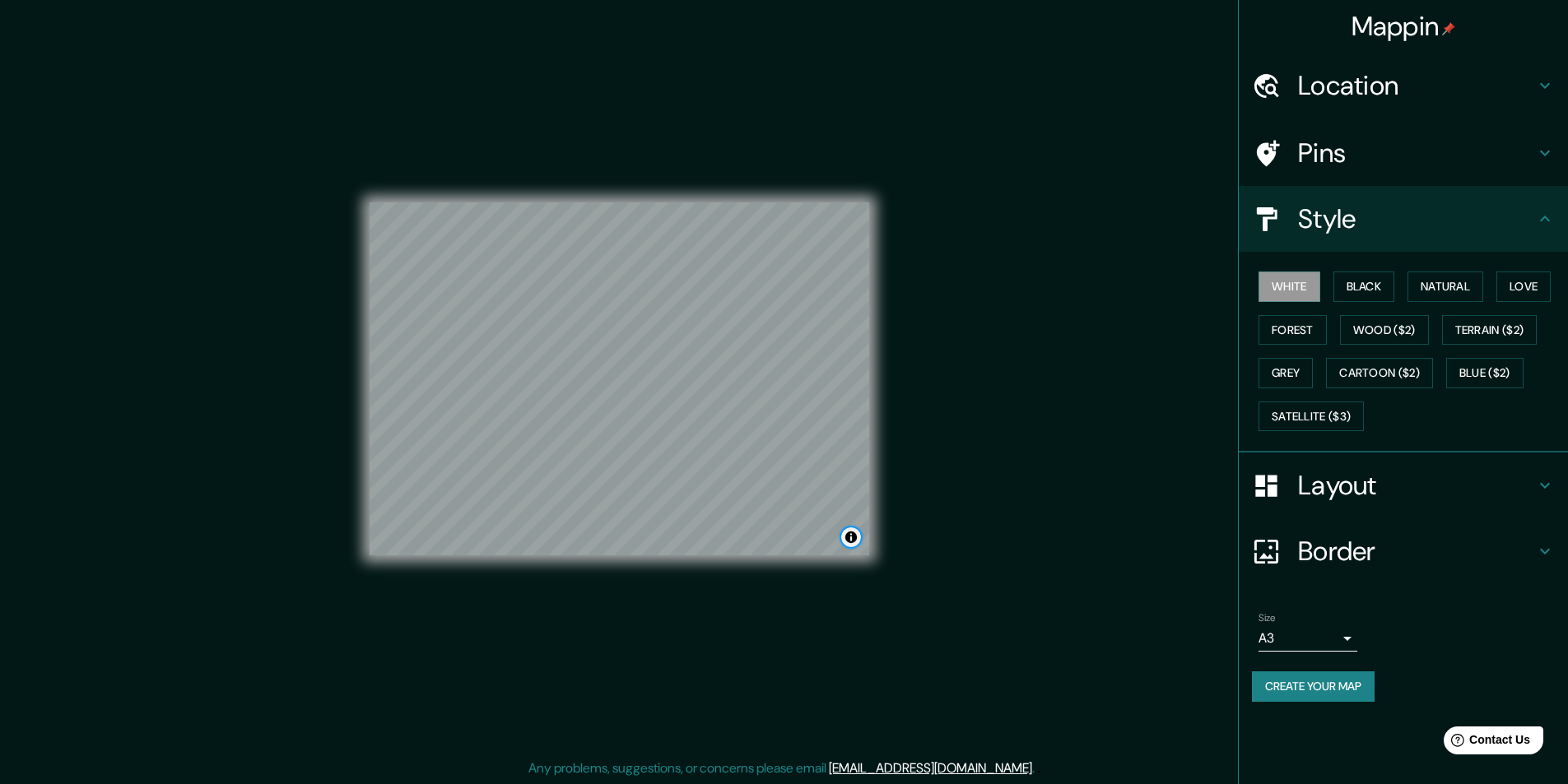
click at [847, 534] on button "Toggle attribution" at bounding box center [851, 538] width 20 height 20
click at [807, 540] on link "Improve this map" at bounding box center [798, 538] width 82 height 12
click at [1371, 299] on button "Black" at bounding box center [1364, 286] width 62 height 30
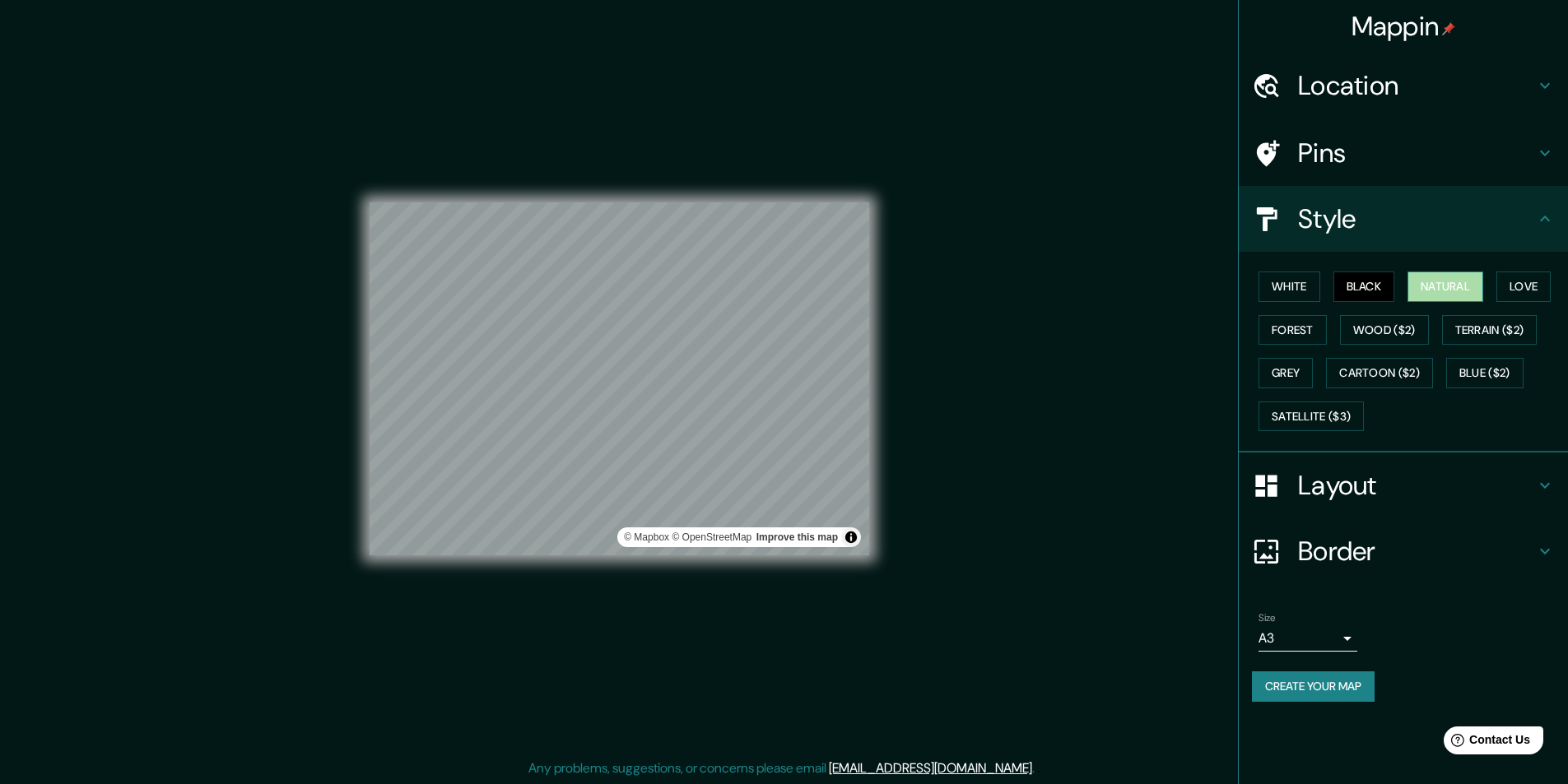
click at [1437, 293] on button "Natural" at bounding box center [1445, 286] width 76 height 30
